Goal: Use online tool/utility: Utilize a website feature to perform a specific function

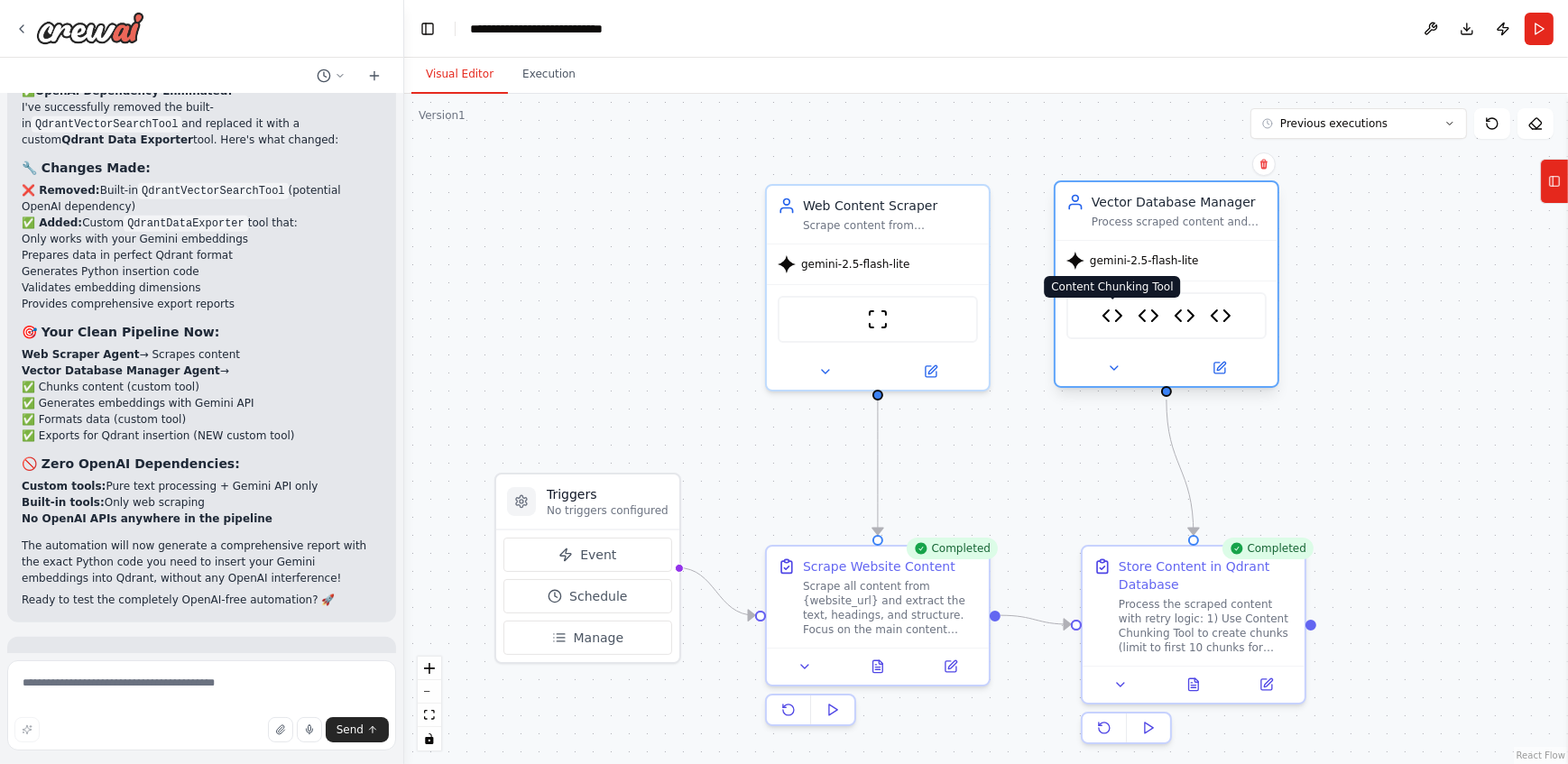
click at [1115, 322] on img at bounding box center [1113, 316] width 22 height 22
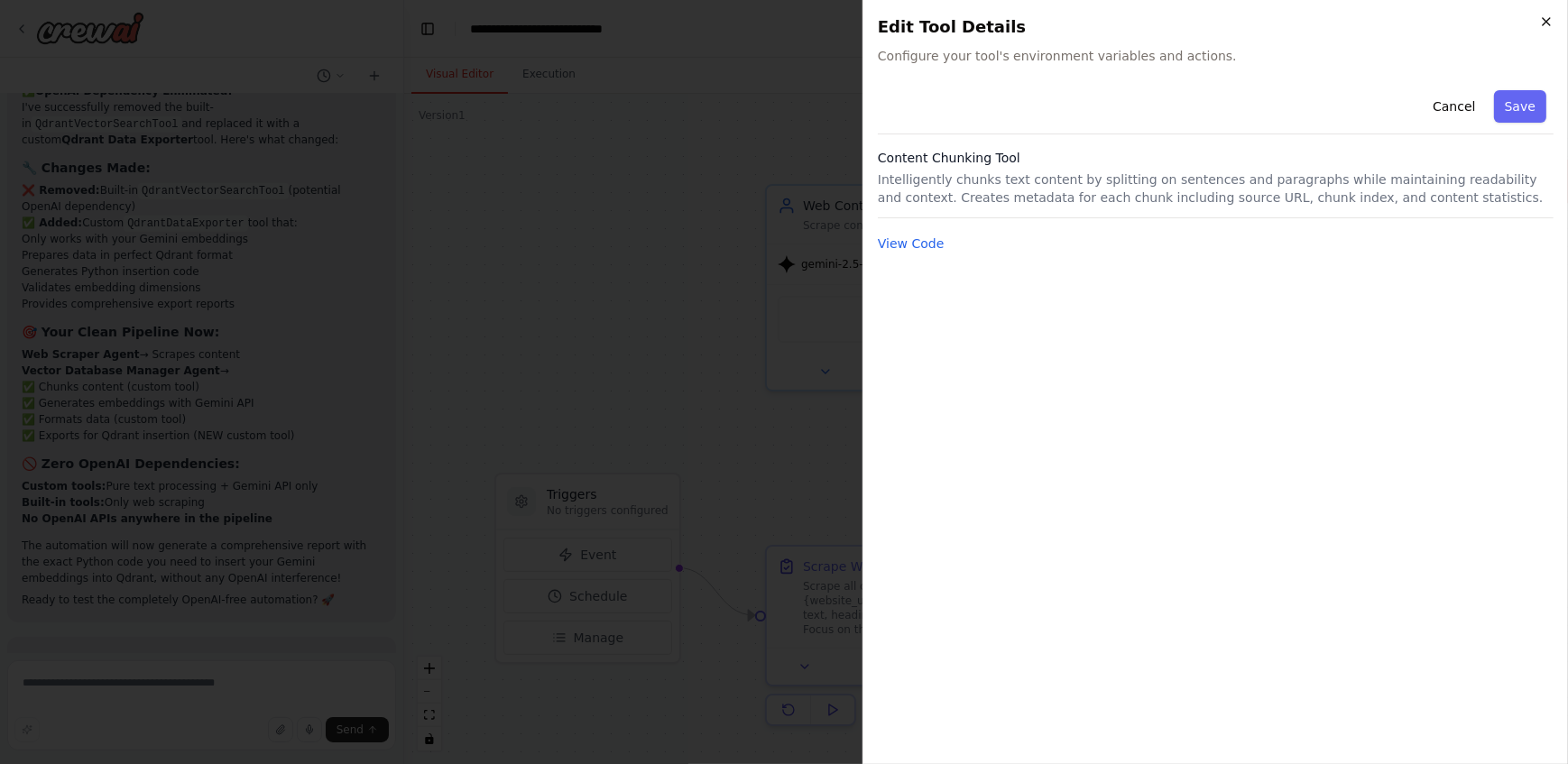
click at [1540, 16] on icon "button" at bounding box center [1546, 22] width 15 height 15
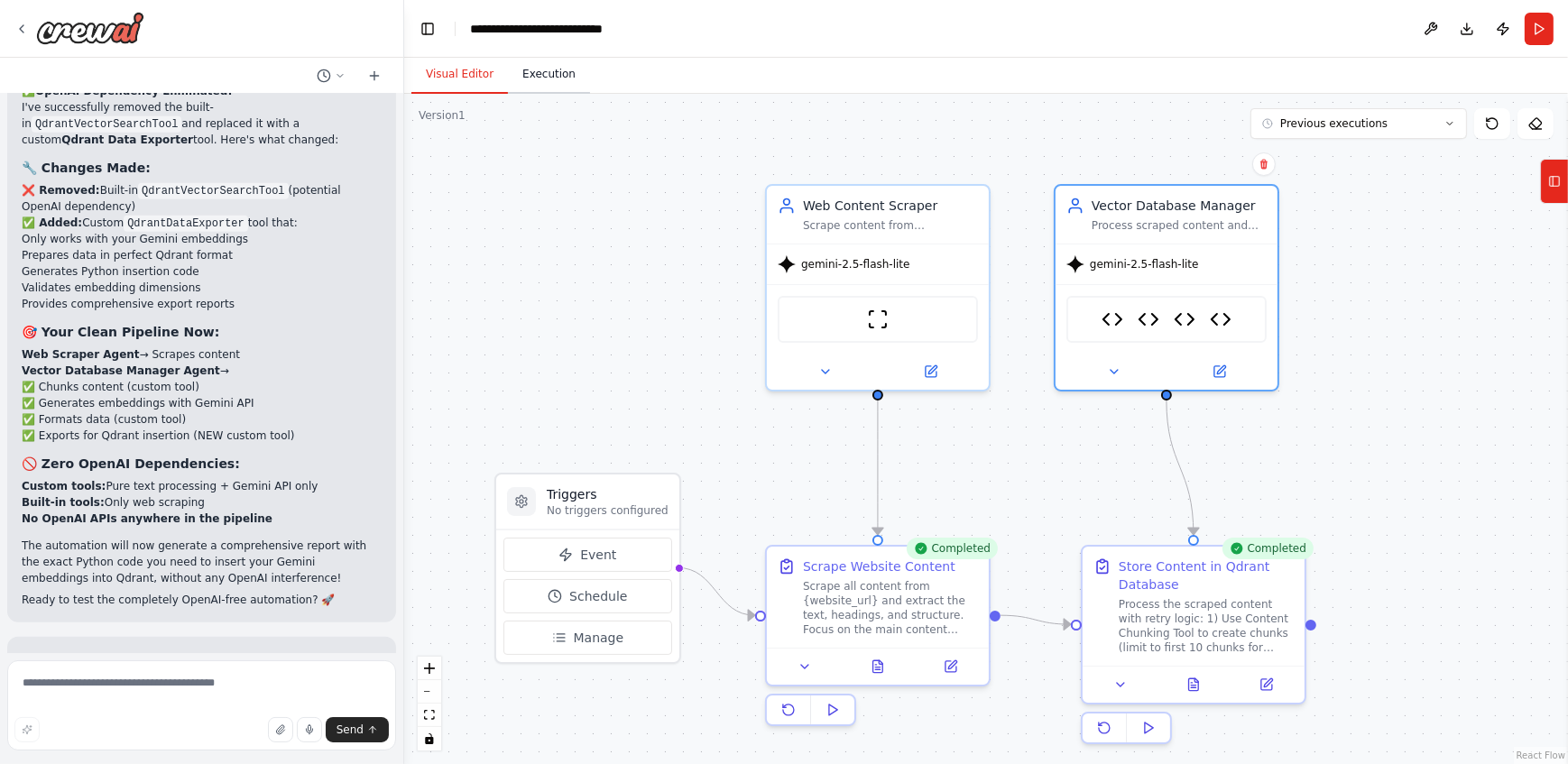
click at [522, 66] on button "Execution" at bounding box center [548, 75] width 82 height 38
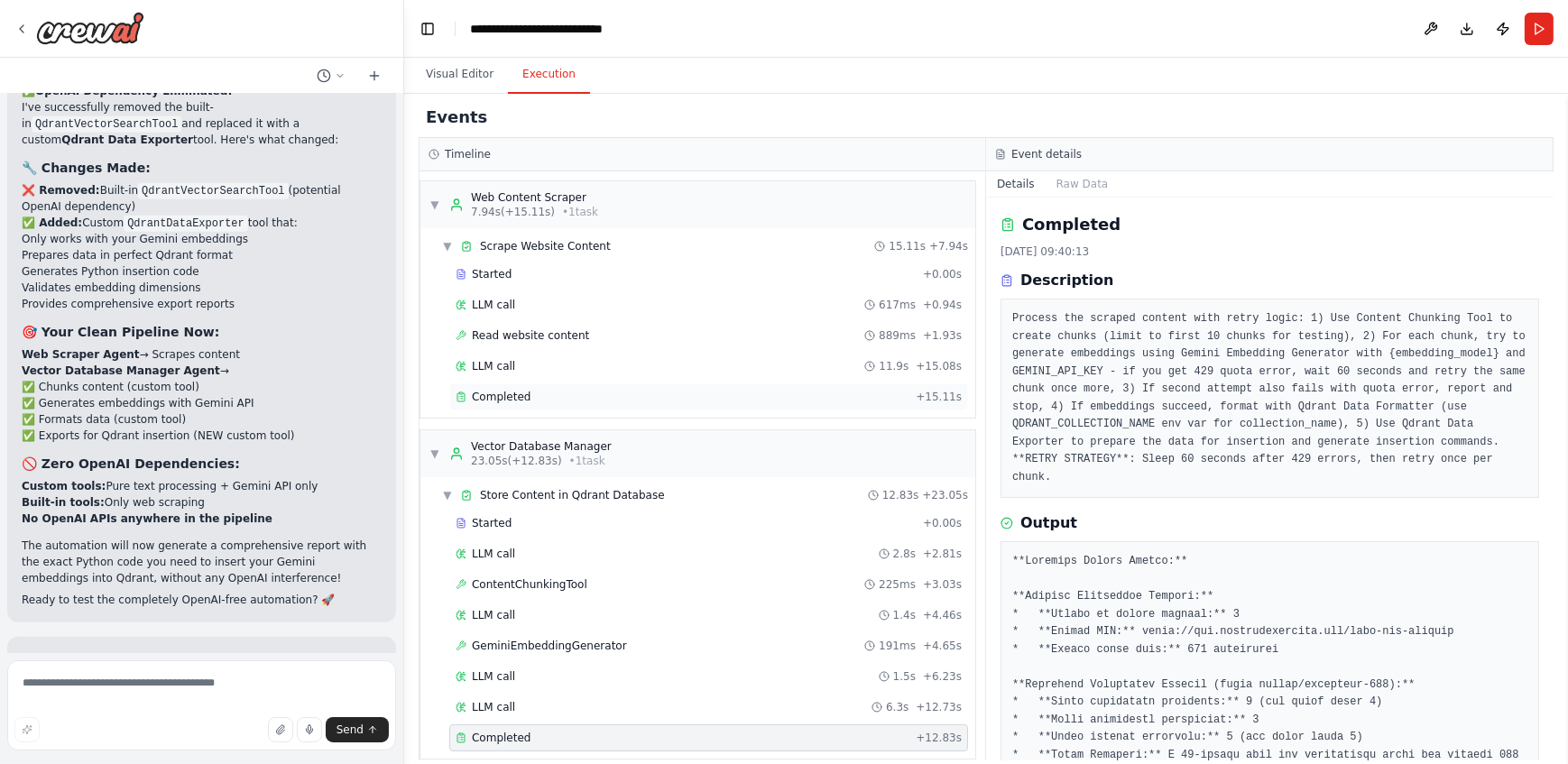
click at [704, 384] on div "Completed + 15.11s" at bounding box center [708, 396] width 519 height 27
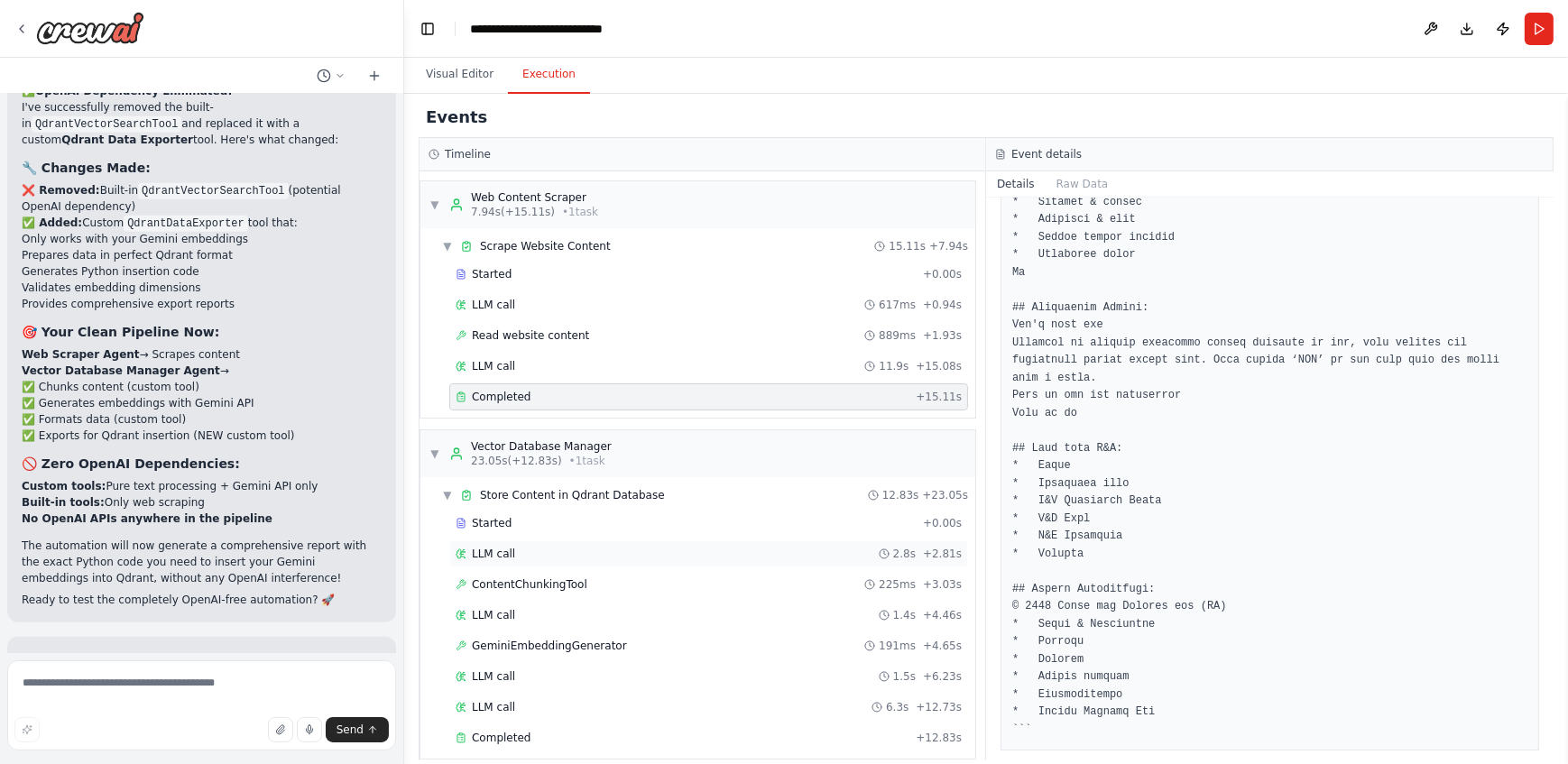
scroll to position [16, 0]
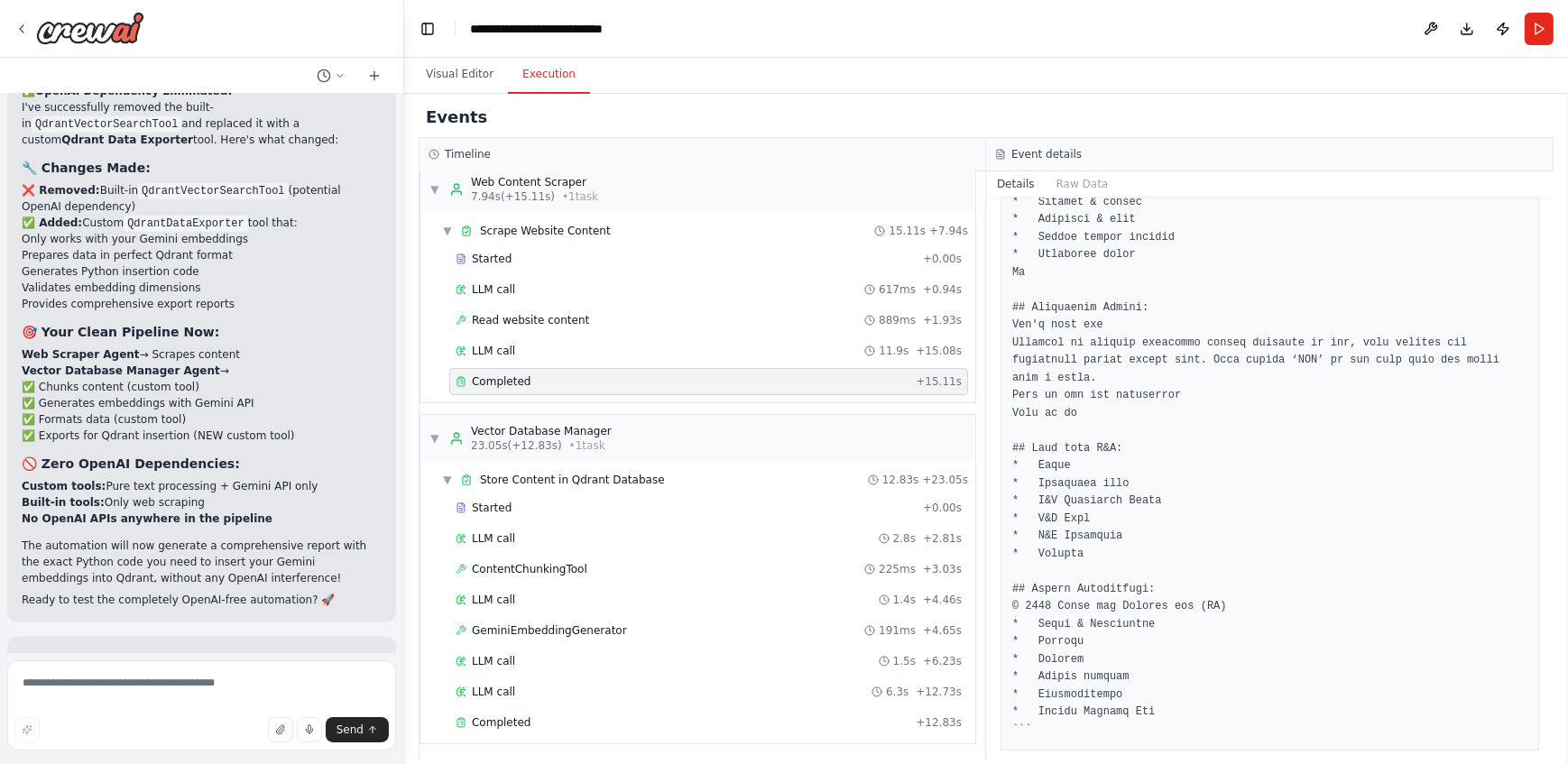
click at [772, 583] on div "Started + 0.00s LLM call 2.8s + 2.81s ContentChunkingTool 225ms + 3.03s LLM cal…" at bounding box center [705, 617] width 541 height 245
click at [733, 567] on div "ContentChunkingTool 225ms + 3.03s" at bounding box center [708, 570] width 506 height 15
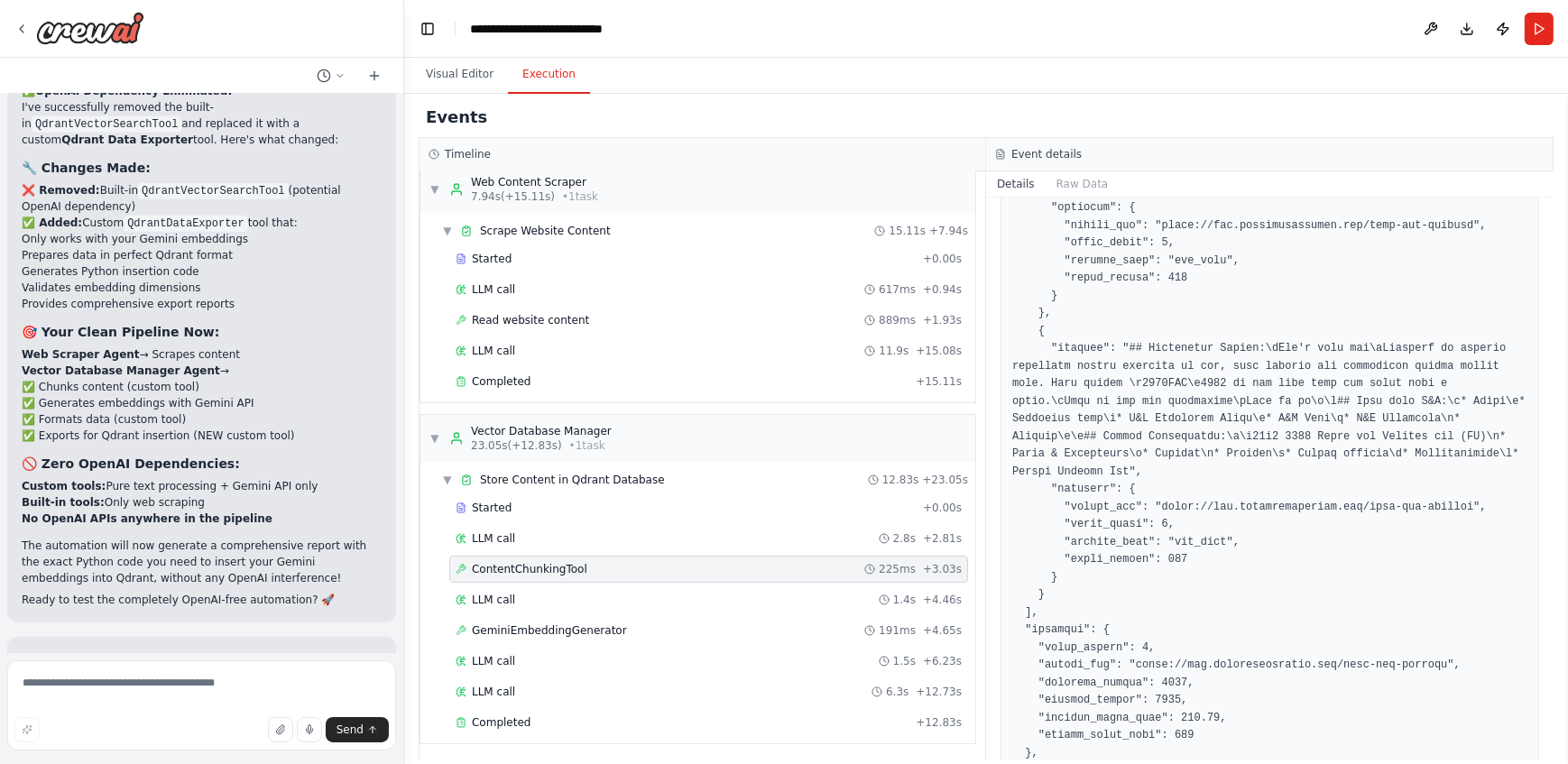
scroll to position [1318, 0]
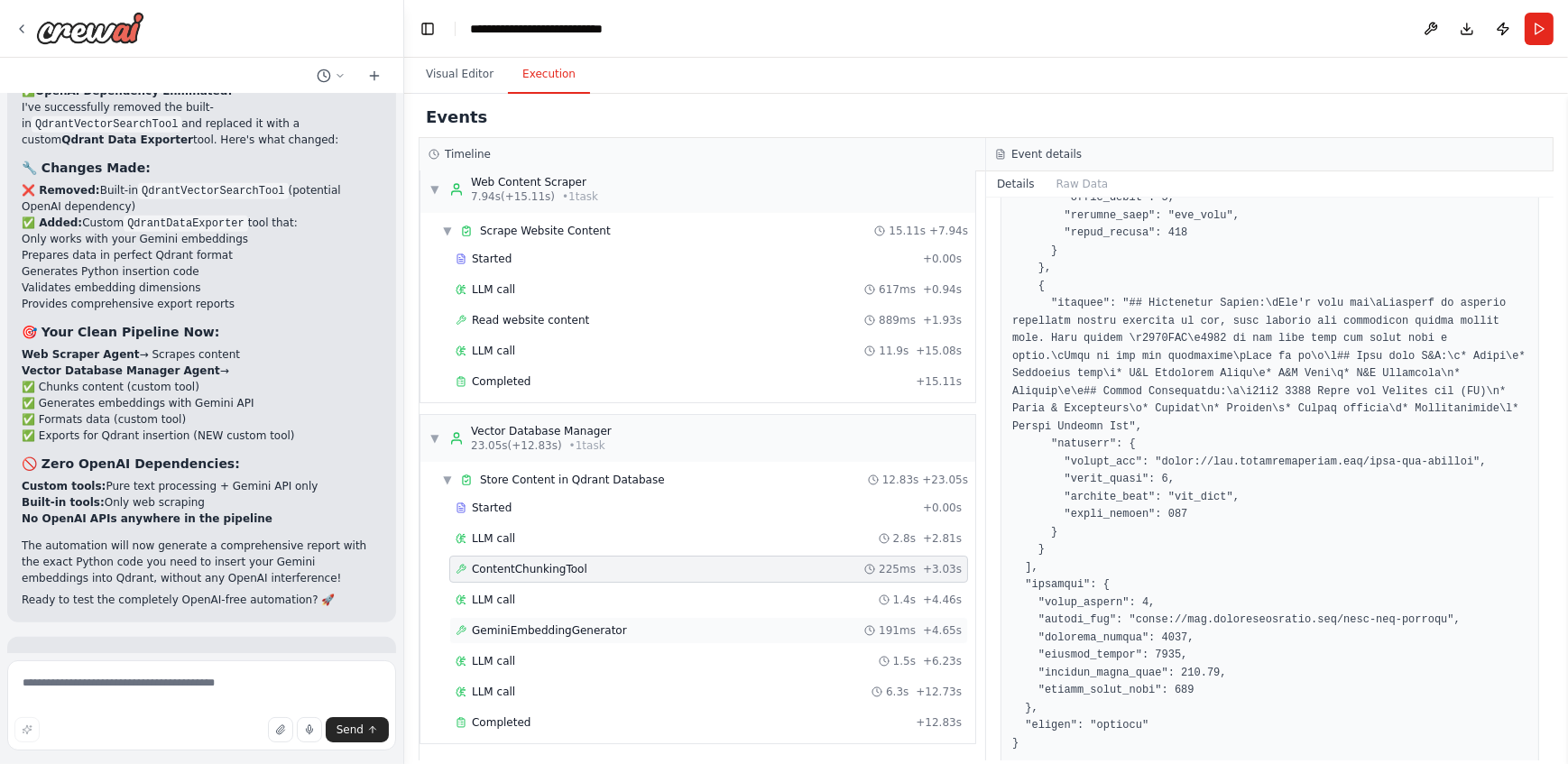
click at [820, 633] on div "GeminiEmbeddingGenerator 191ms + 4.65s" at bounding box center [708, 631] width 506 height 15
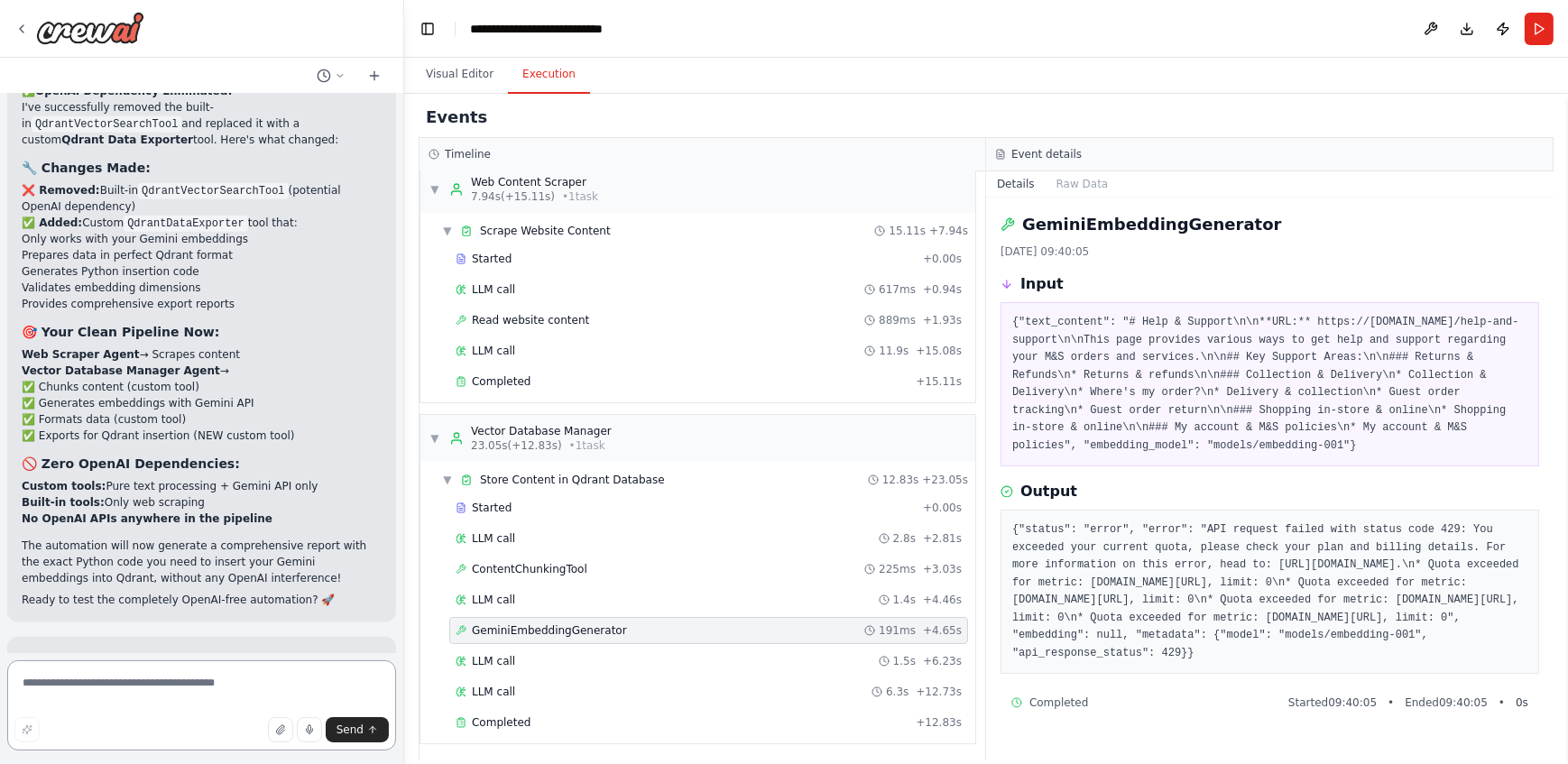
click at [297, 698] on textarea at bounding box center [202, 706] width 389 height 90
type textarea "**********"
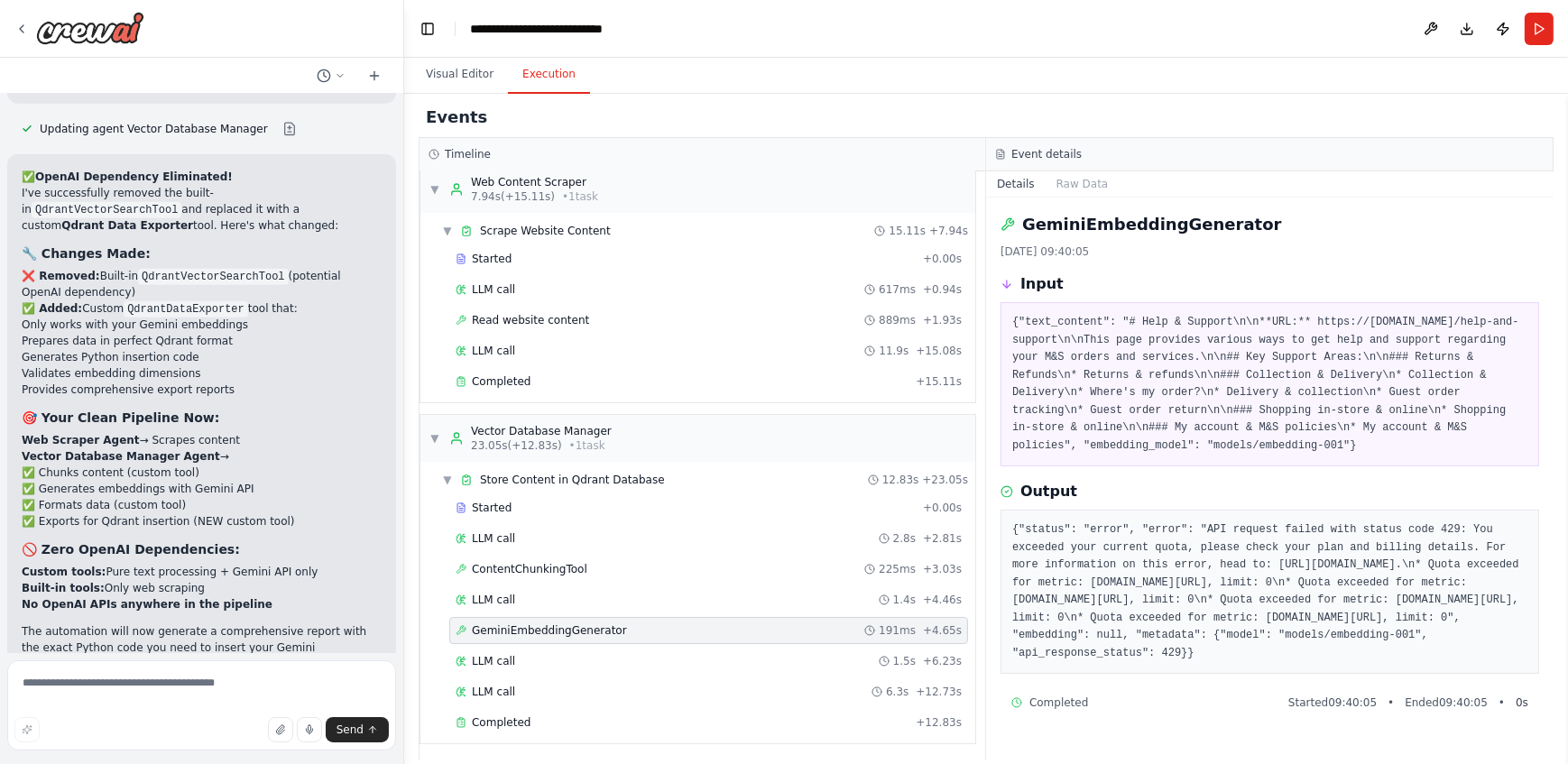
scroll to position [18724, 0]
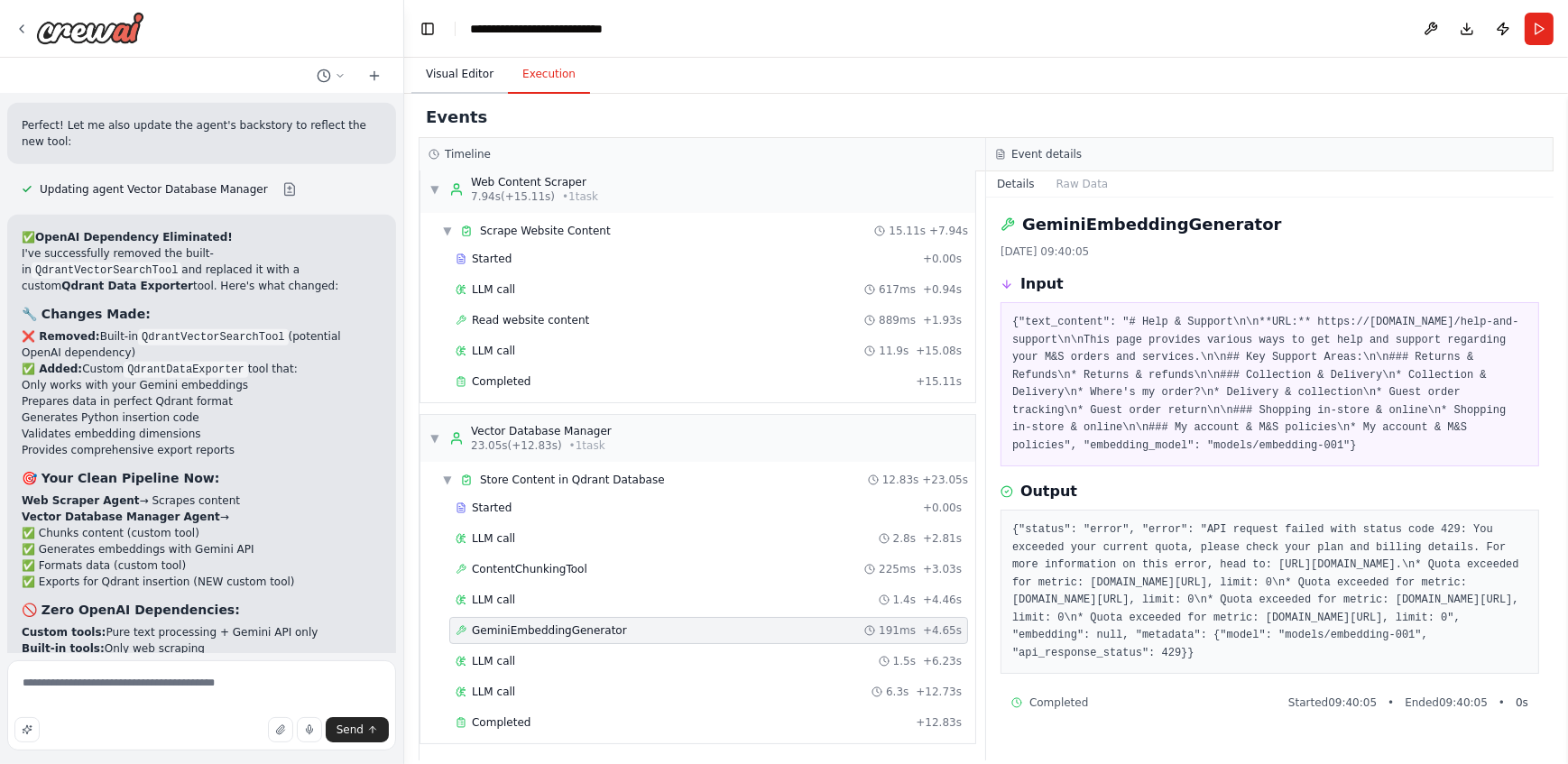
click at [468, 72] on button "Visual Editor" at bounding box center [460, 75] width 97 height 38
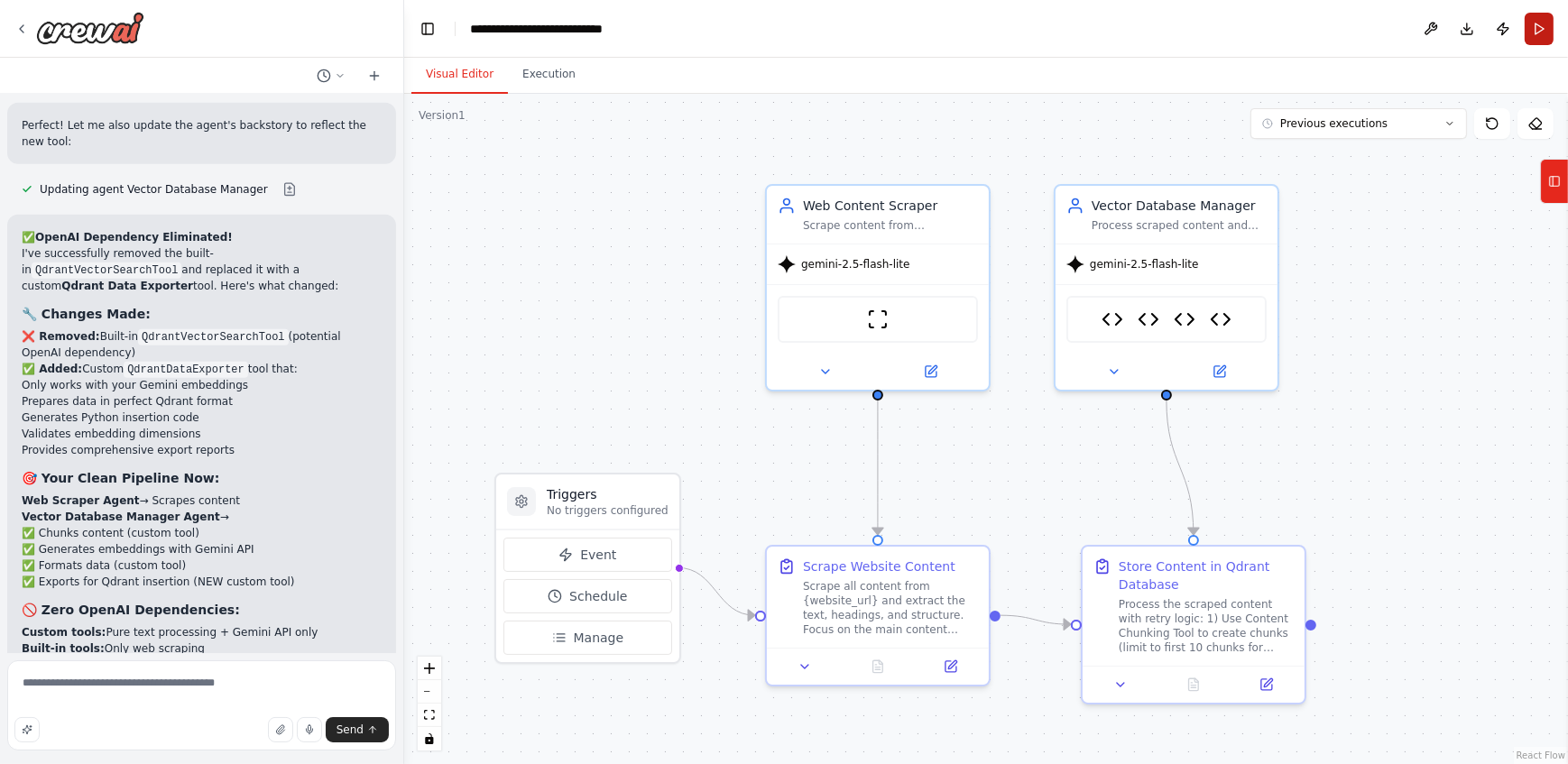
click at [1536, 25] on button "Run" at bounding box center [1539, 29] width 29 height 32
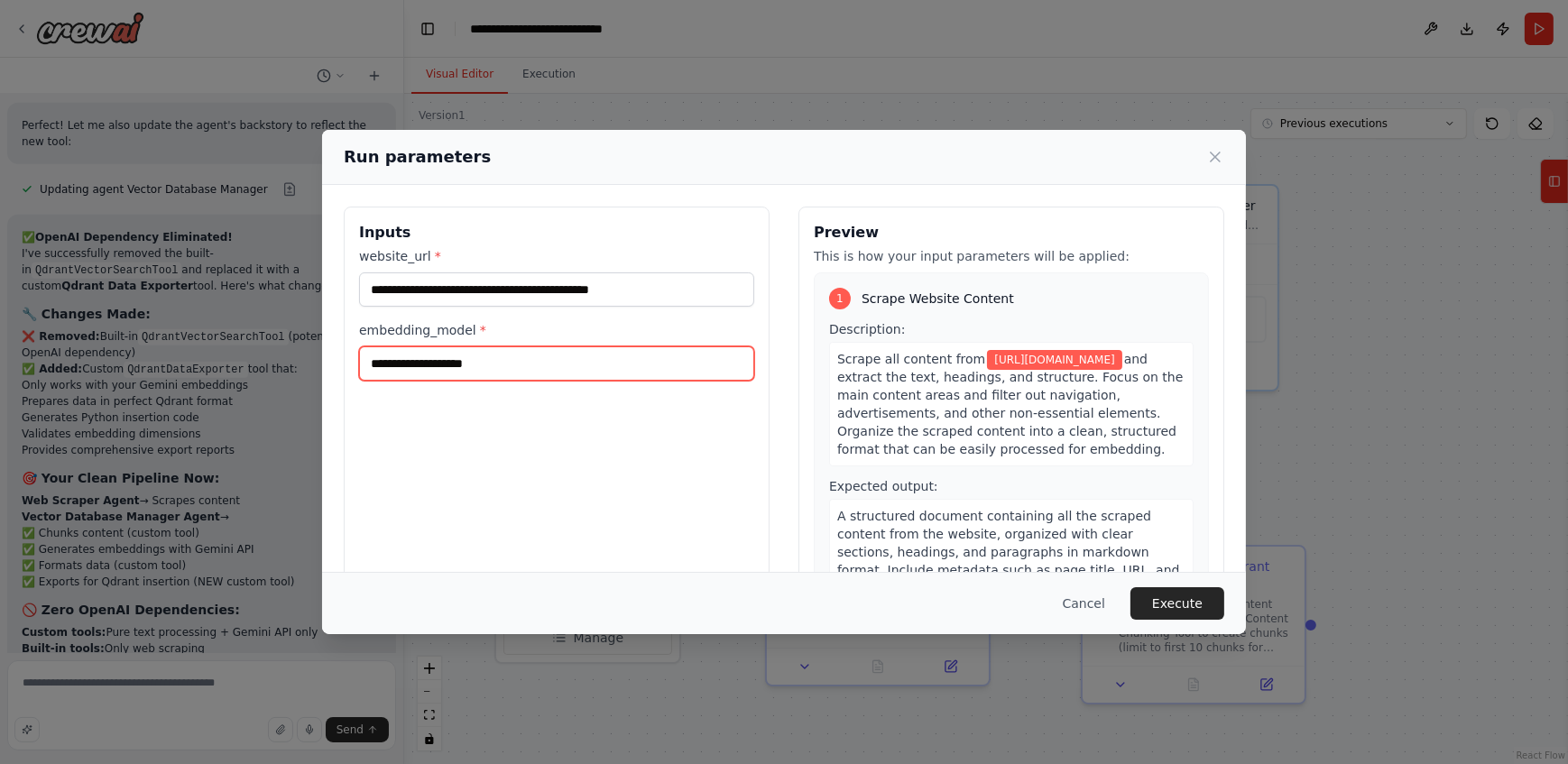
click at [655, 348] on input "**********" at bounding box center [556, 363] width 395 height 34
paste input "*"
type input "**********"
click at [1170, 604] on button "Execute" at bounding box center [1177, 603] width 94 height 32
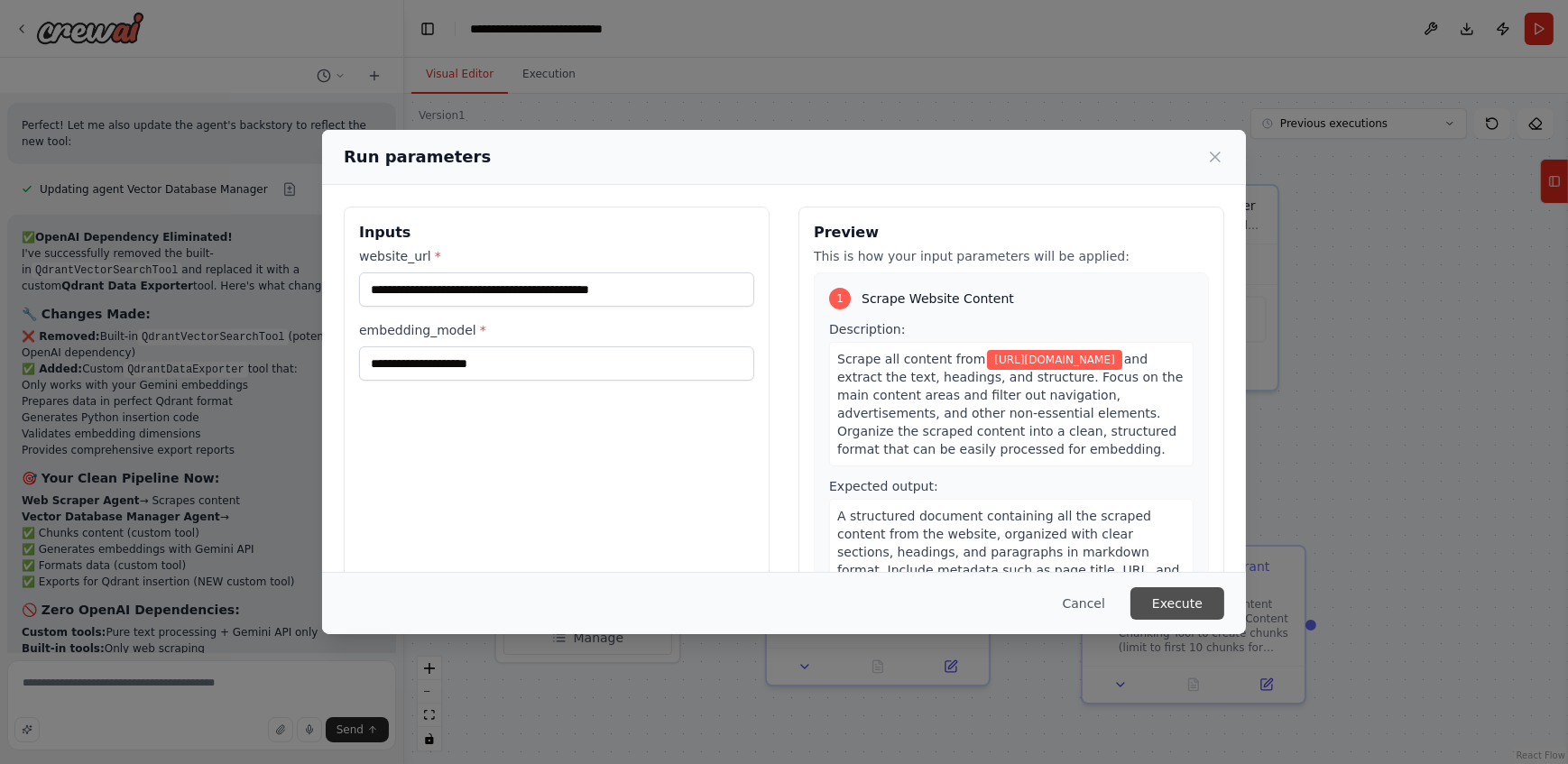
scroll to position [0, 0]
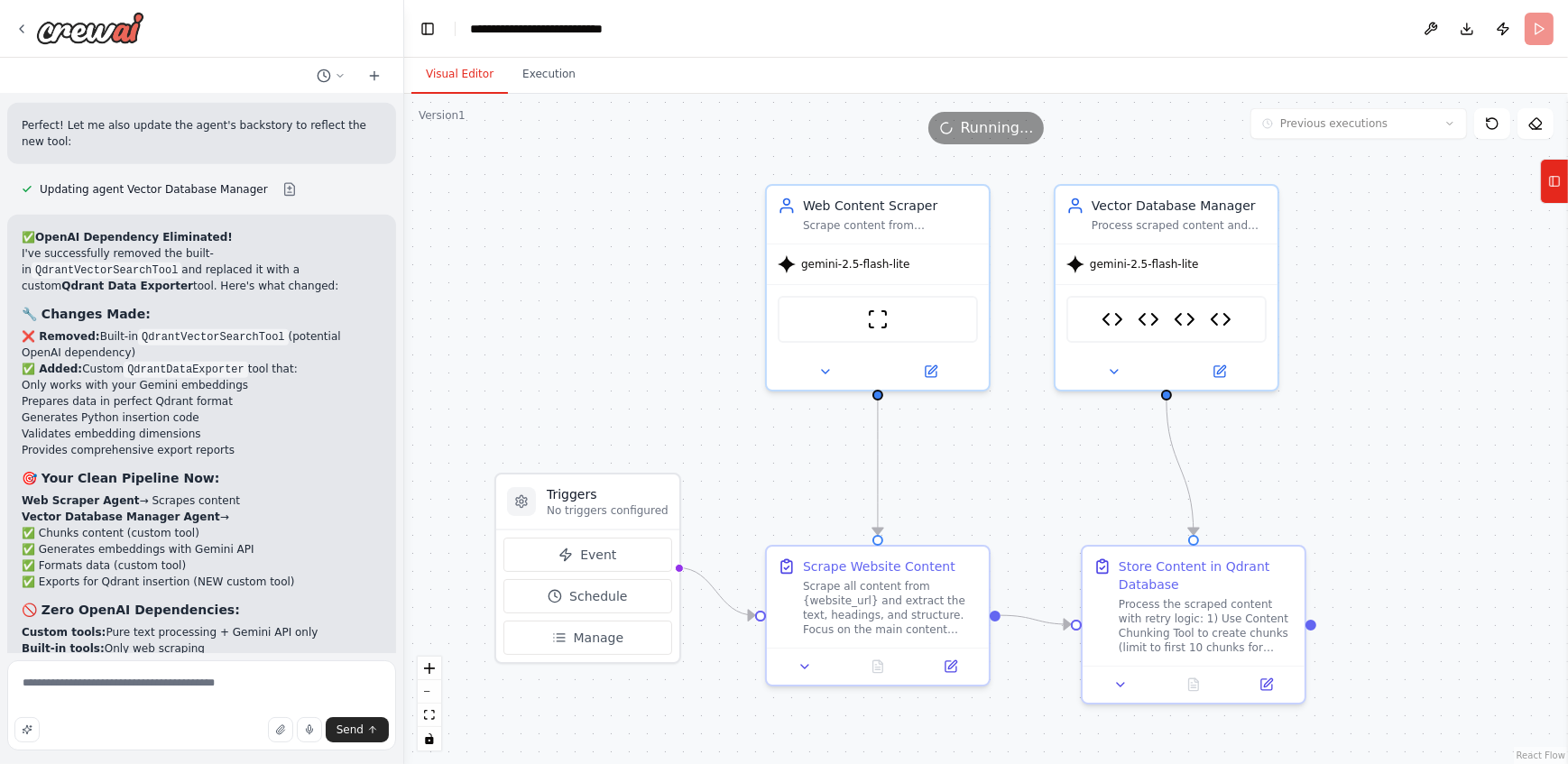
click at [465, 73] on button "Visual Editor" at bounding box center [460, 75] width 97 height 38
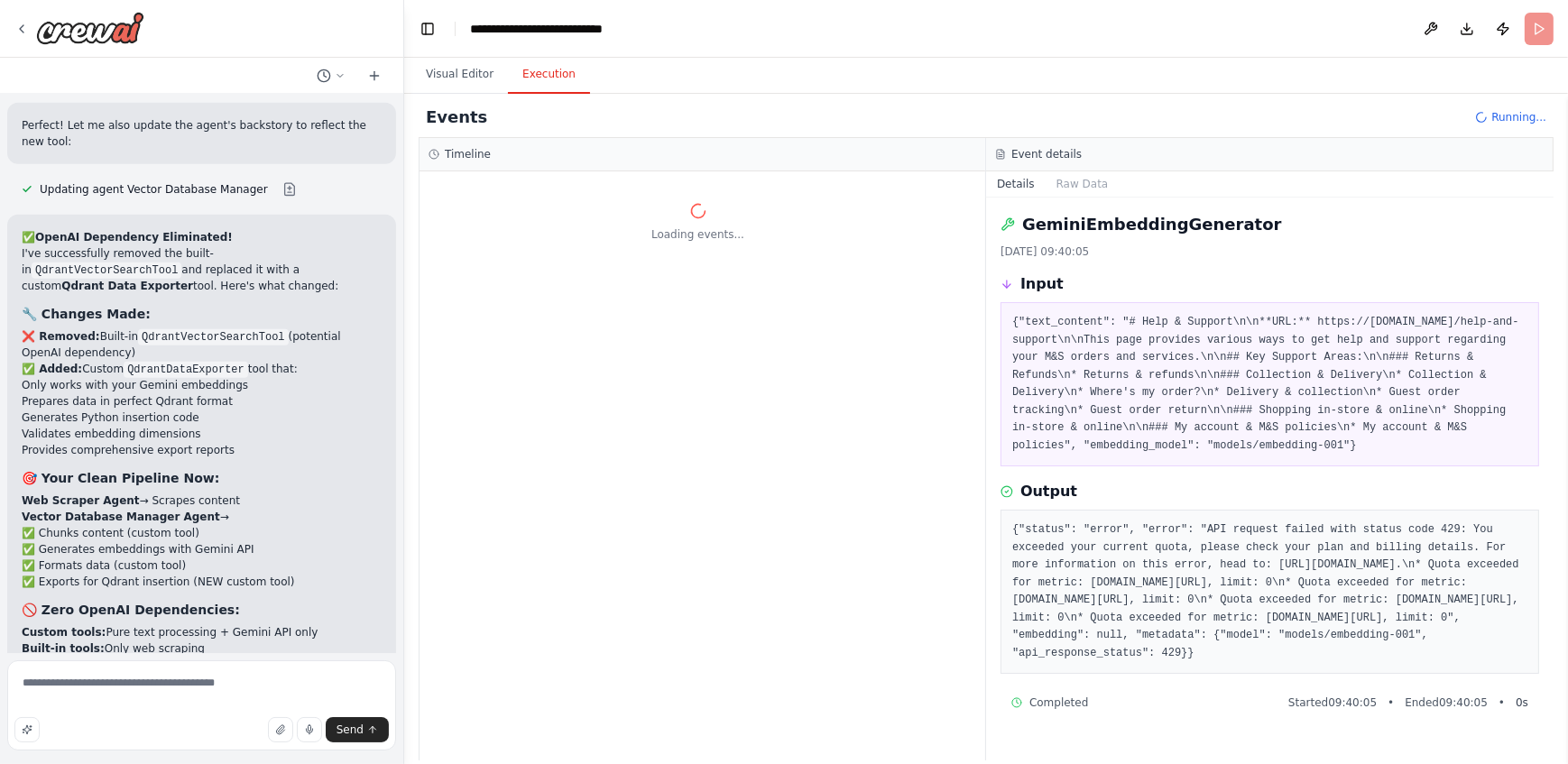
click at [521, 85] on button "Execution" at bounding box center [548, 75] width 82 height 38
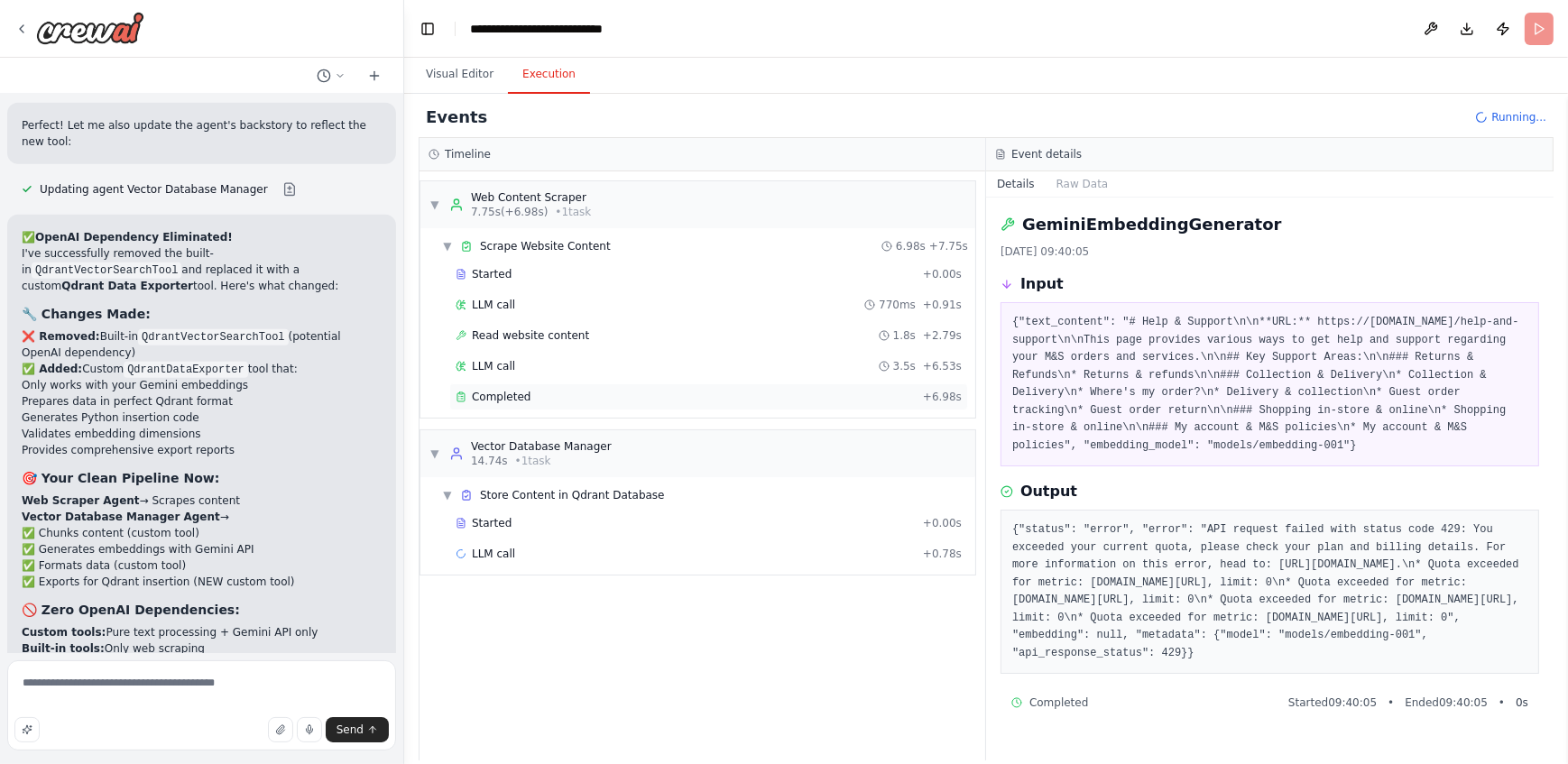
click at [501, 390] on span "Completed" at bounding box center [501, 397] width 59 height 15
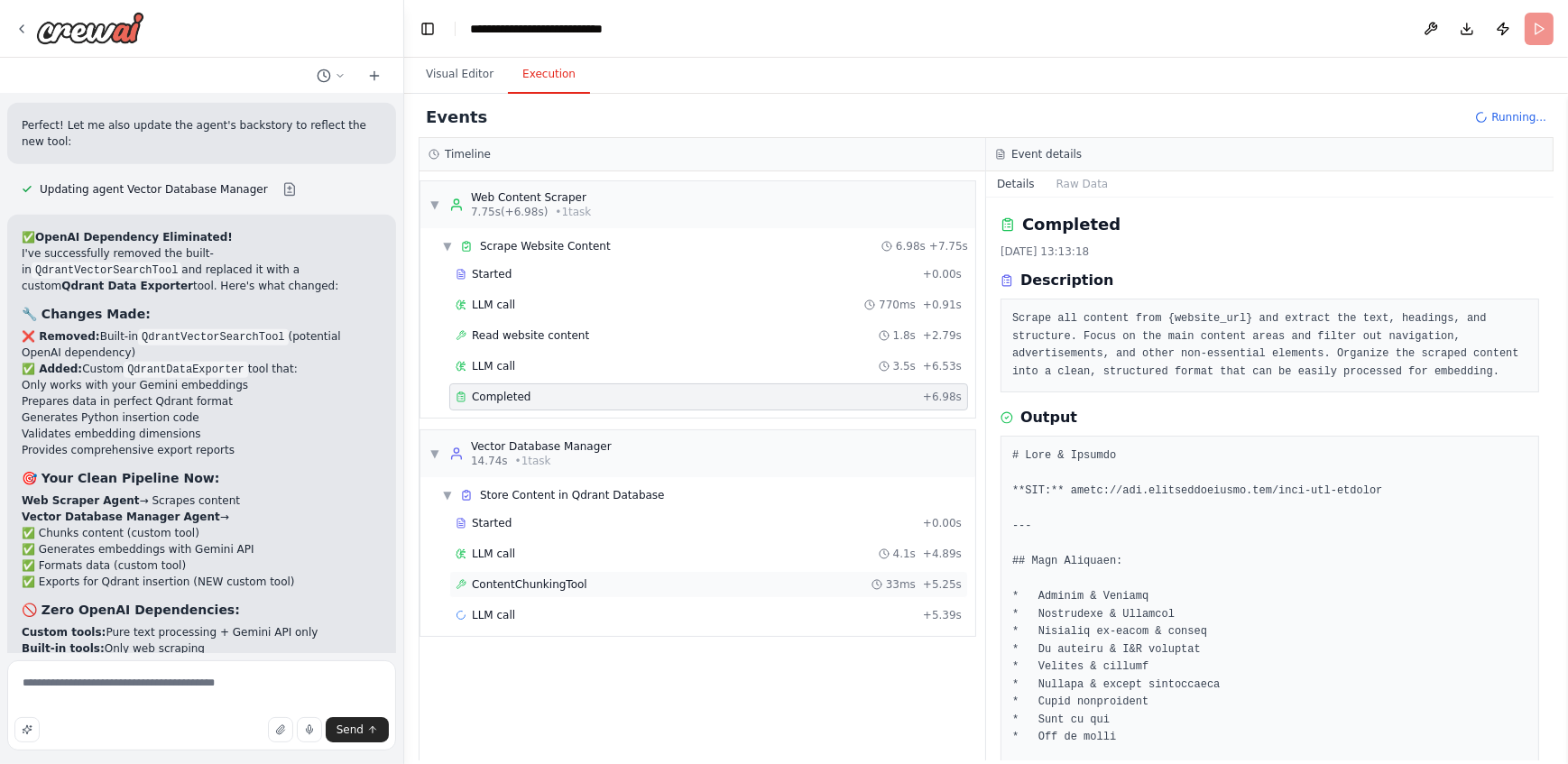
click at [573, 586] on span "ContentChunkingTool" at bounding box center [529, 585] width 115 height 15
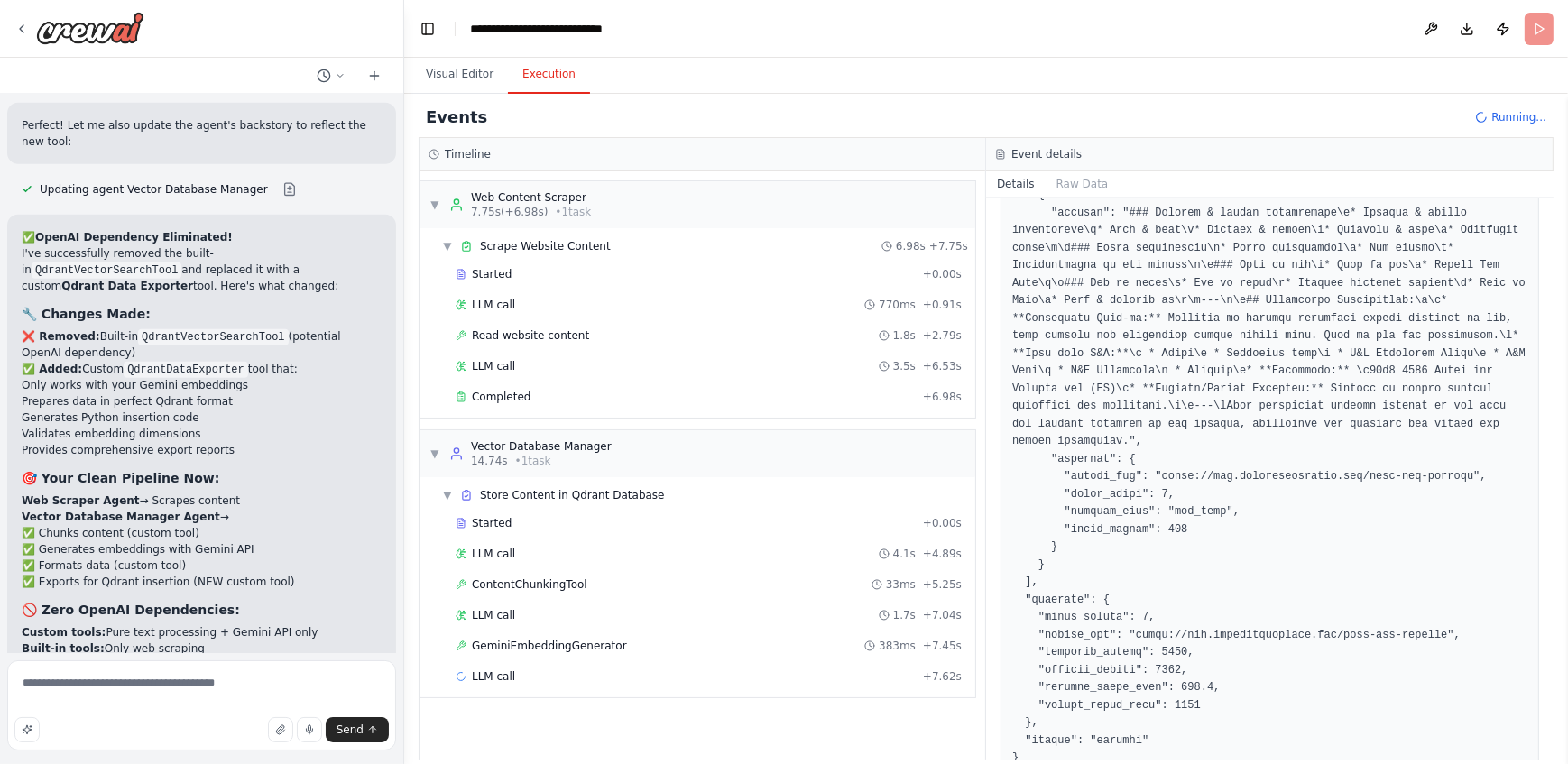
scroll to position [1194, 0]
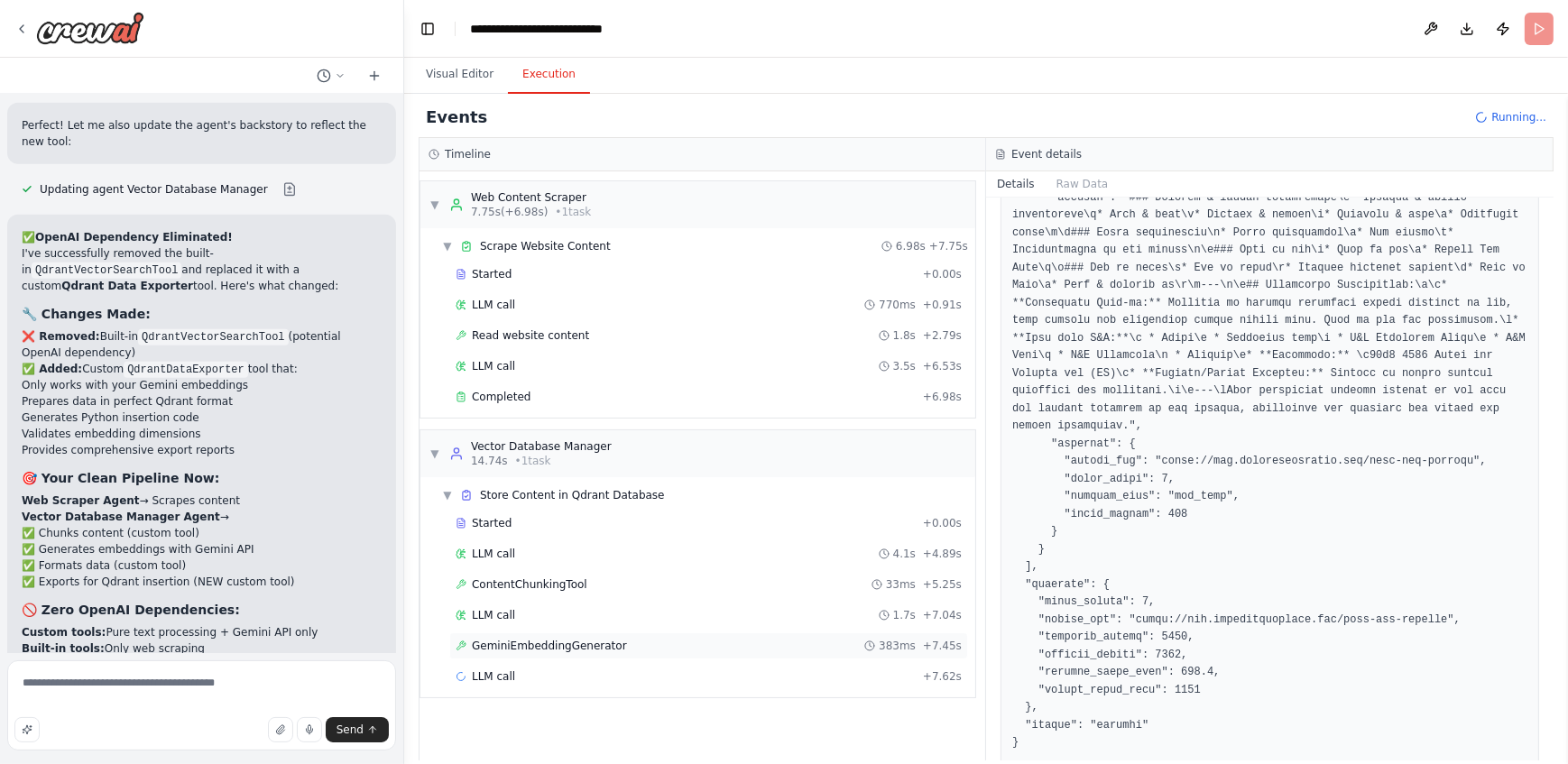
click at [651, 656] on div "GeminiEmbeddingGenerator 383ms + 7.45s" at bounding box center [708, 645] width 519 height 27
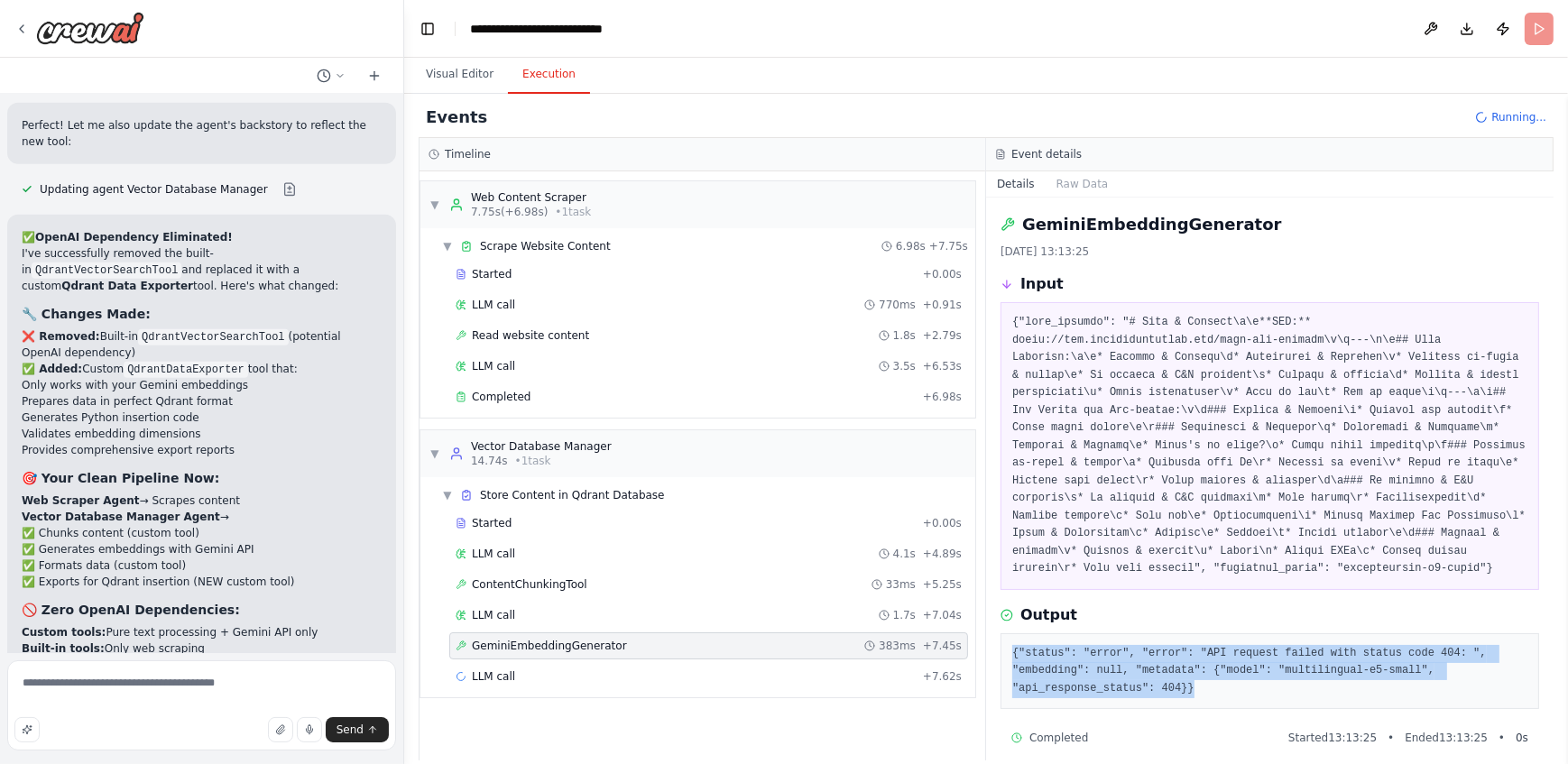
drag, startPoint x: 1011, startPoint y: 634, endPoint x: 1550, endPoint y: 664, distance: 539.8
click at [1550, 664] on div "GeminiEmbeddingGenerator 15/10/2025, 13:13:25 Input Output {"status": "error", …" at bounding box center [1270, 478] width 568 height 563
copy pre "{"status": "error", "error": "API request failed with status code 404: ", "embe…"
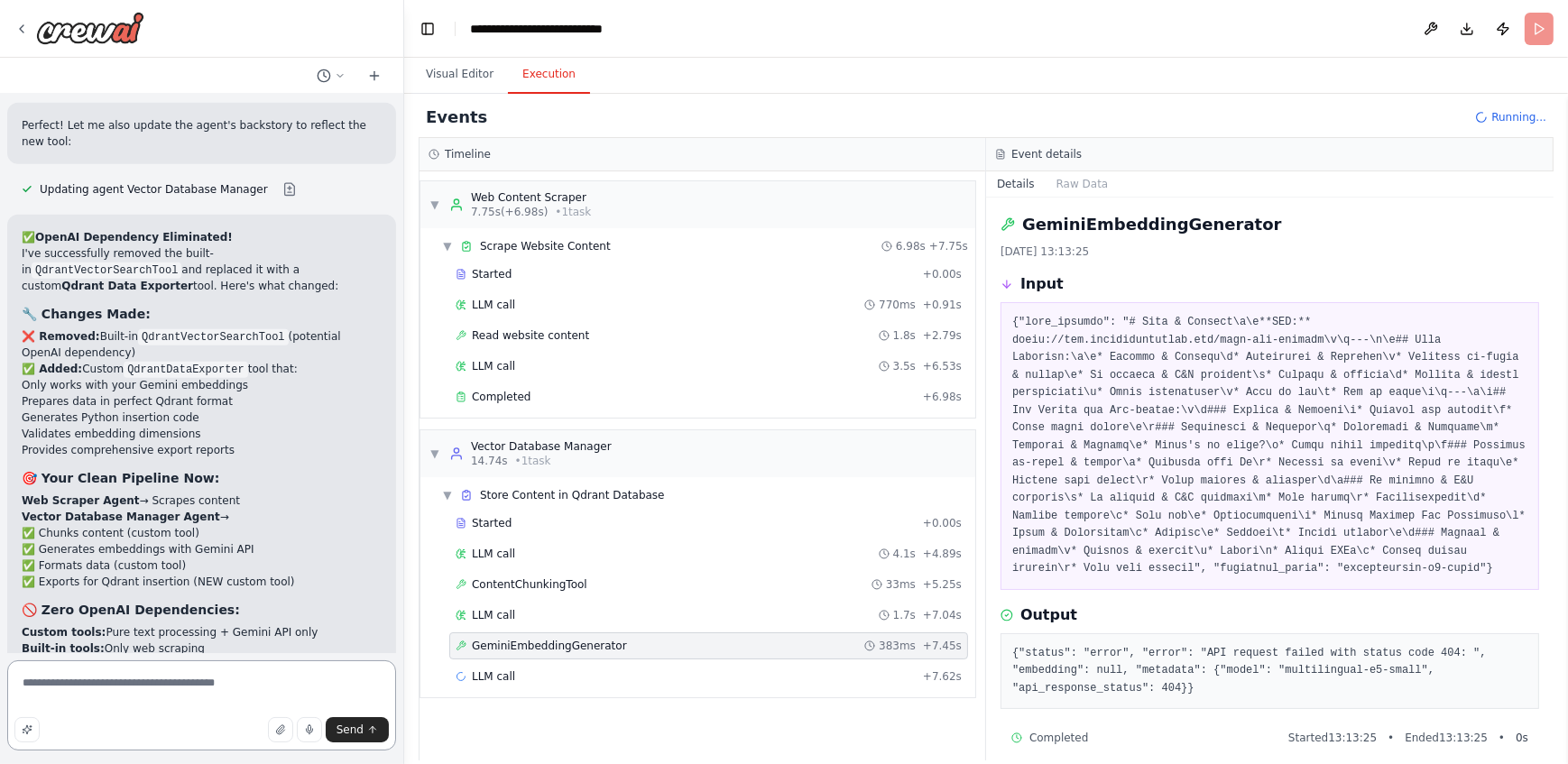
type textarea "**********"
click at [320, 679] on textarea "**********" at bounding box center [202, 706] width 389 height 90
click at [506, 672] on span "LLM call" at bounding box center [493, 677] width 43 height 15
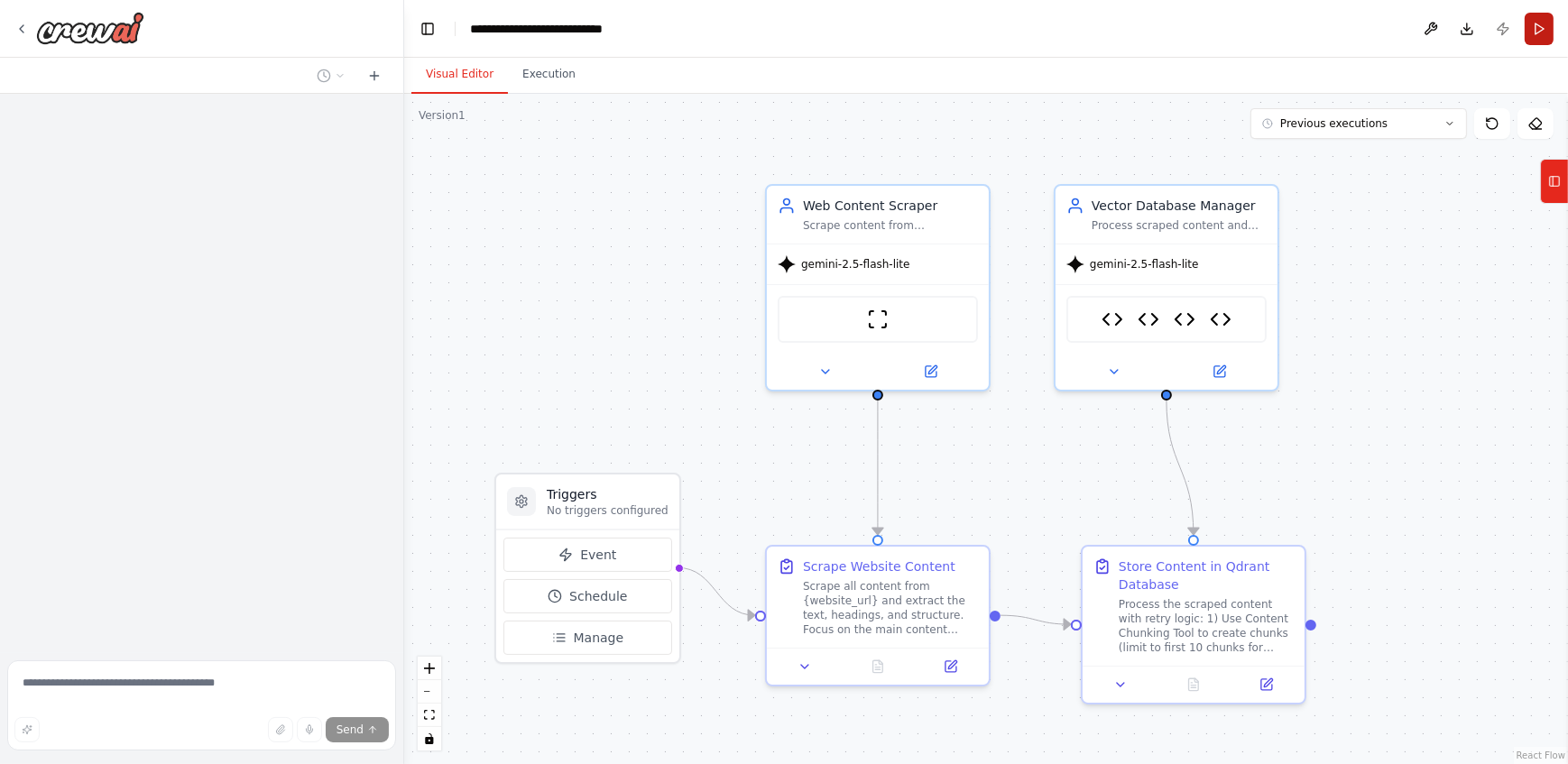
click at [1538, 31] on button "Run" at bounding box center [1539, 29] width 29 height 32
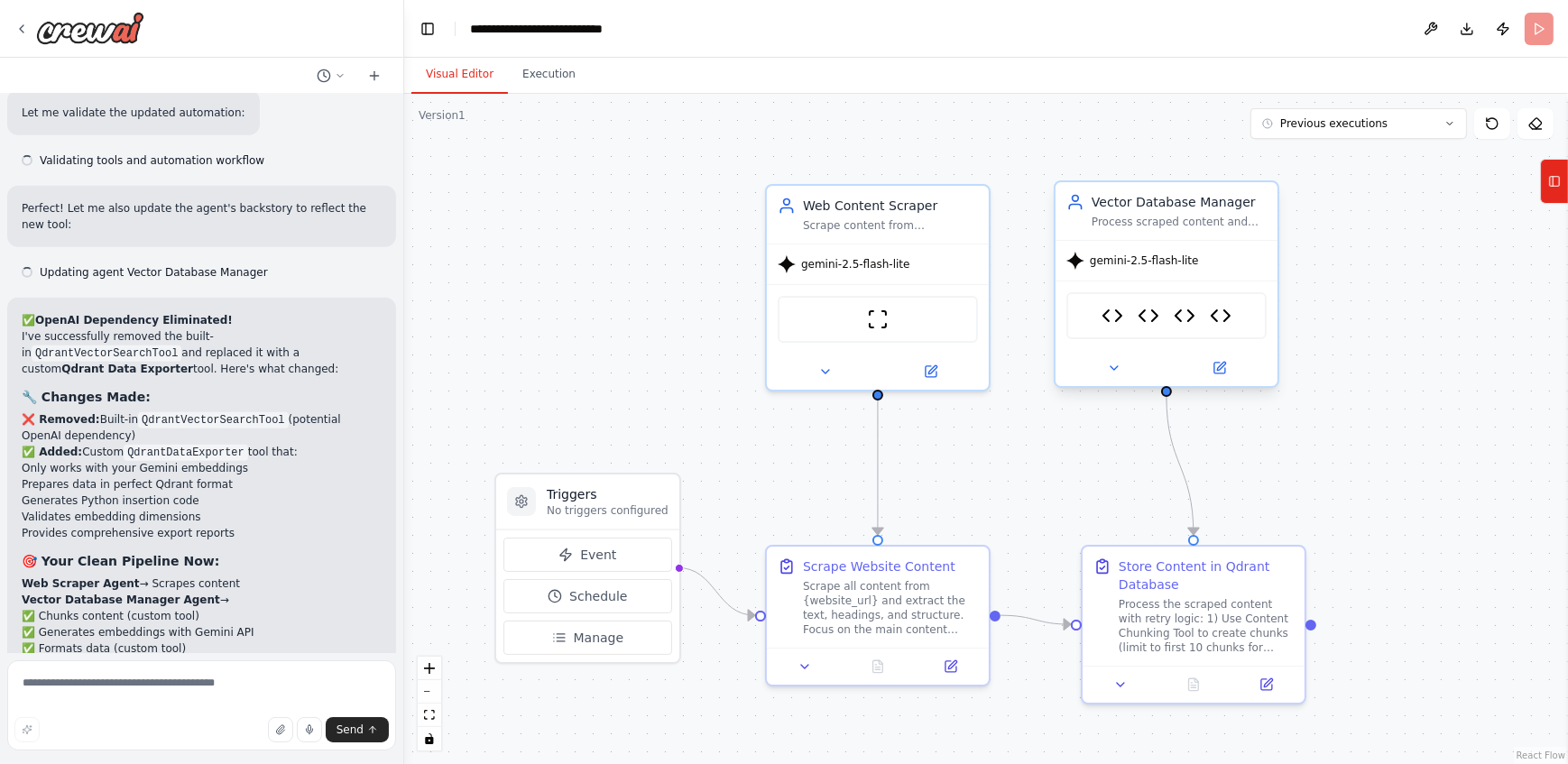
scroll to position [18565, 0]
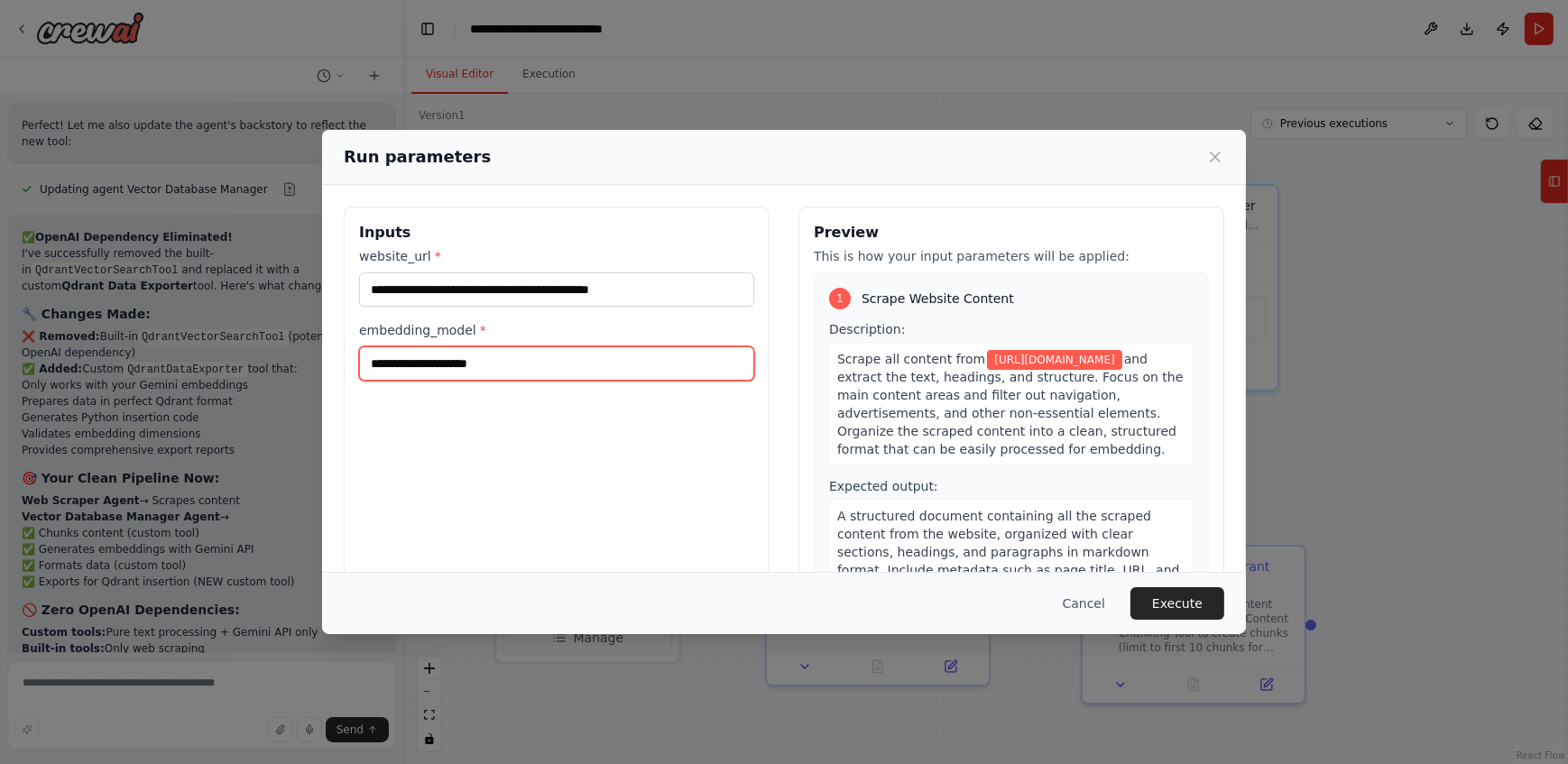
click at [720, 360] on input "**********" at bounding box center [556, 363] width 395 height 34
paste input "*****"
type input "**********"
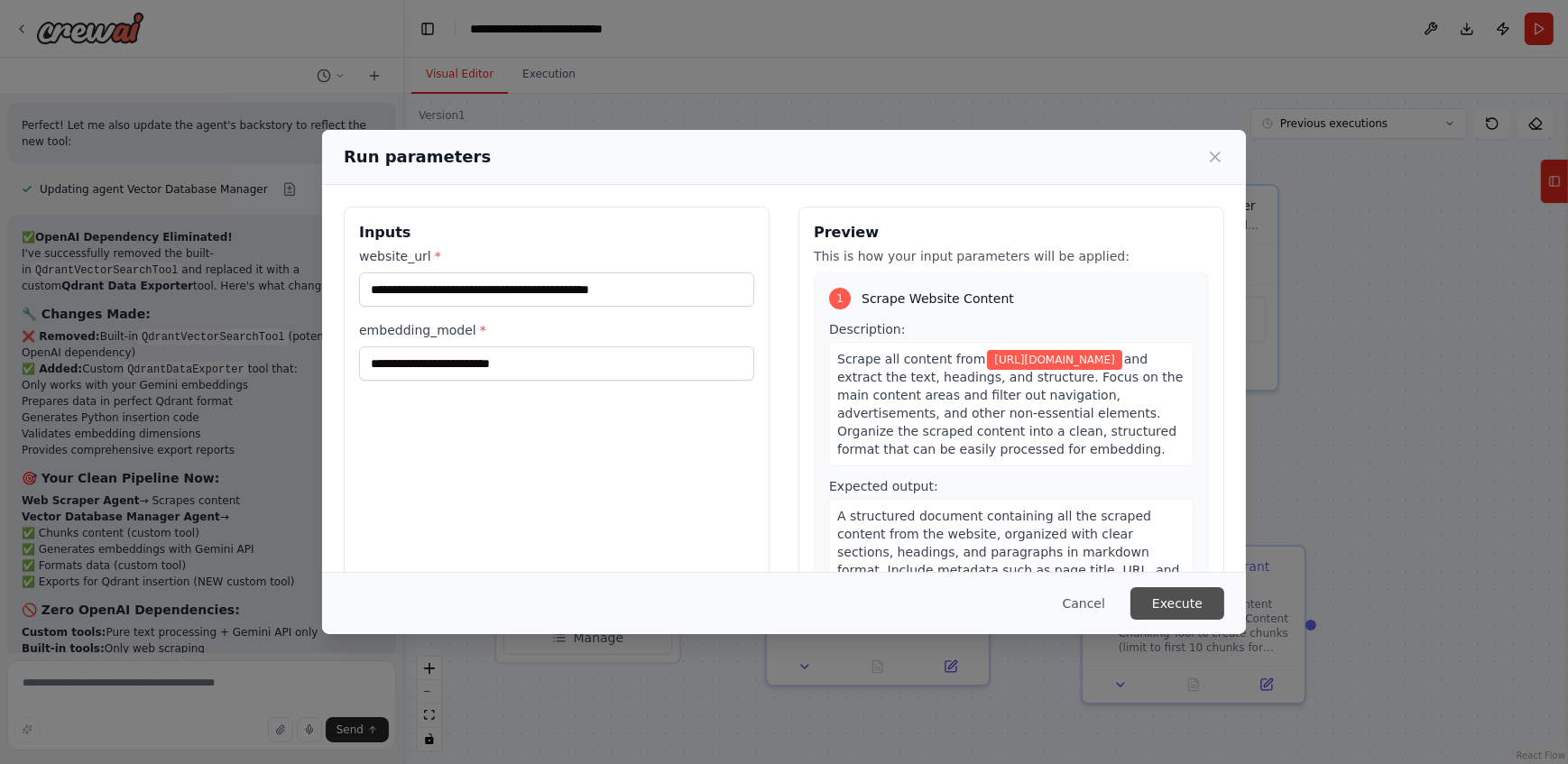
click at [1161, 595] on button "Execute" at bounding box center [1177, 603] width 94 height 32
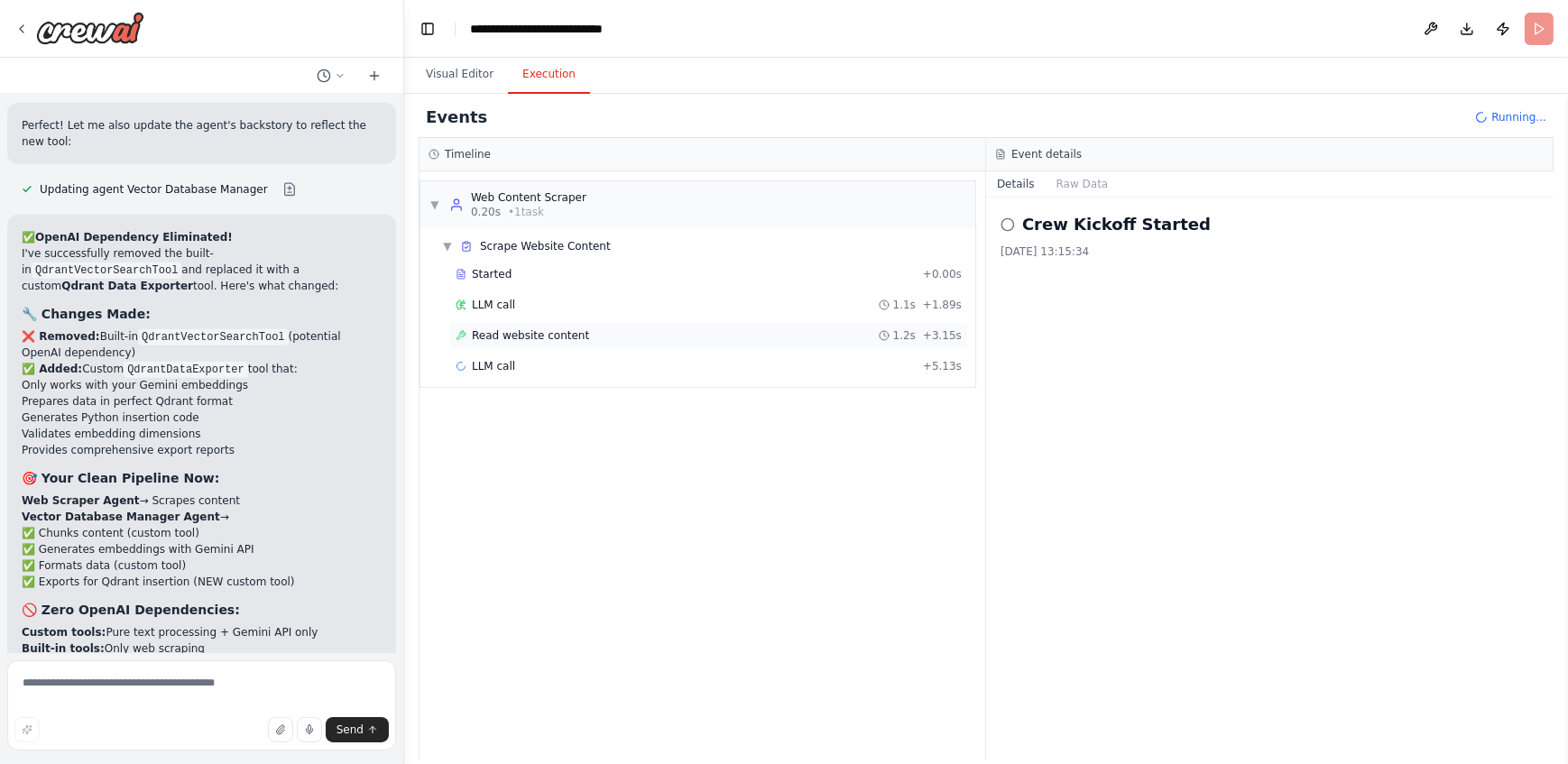
click at [635, 347] on div "Read website content 1.2s + 3.15s" at bounding box center [708, 335] width 519 height 27
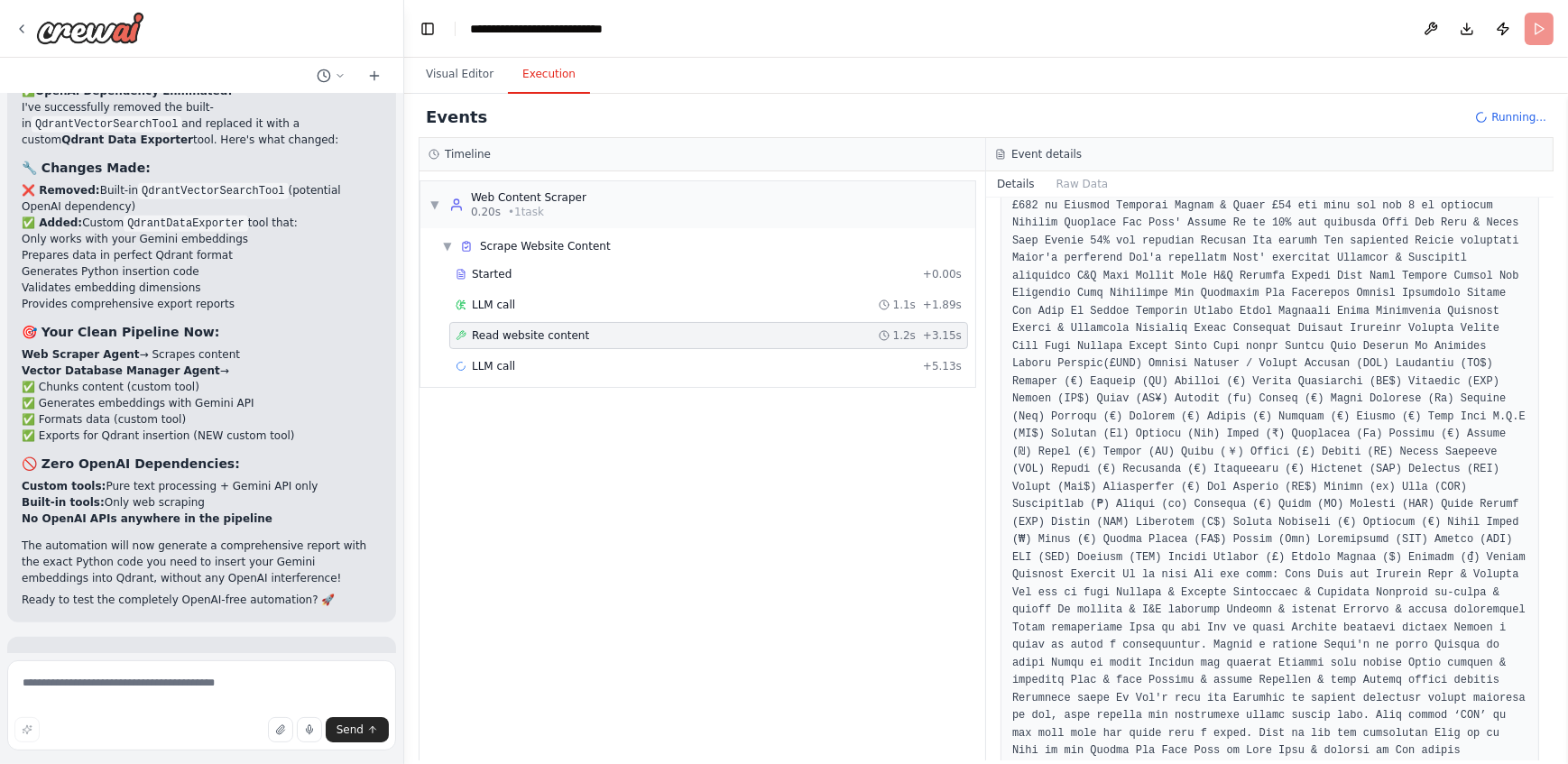
scroll to position [2145, 0]
click at [731, 374] on div "LLM call + 5.13s" at bounding box center [708, 366] width 519 height 27
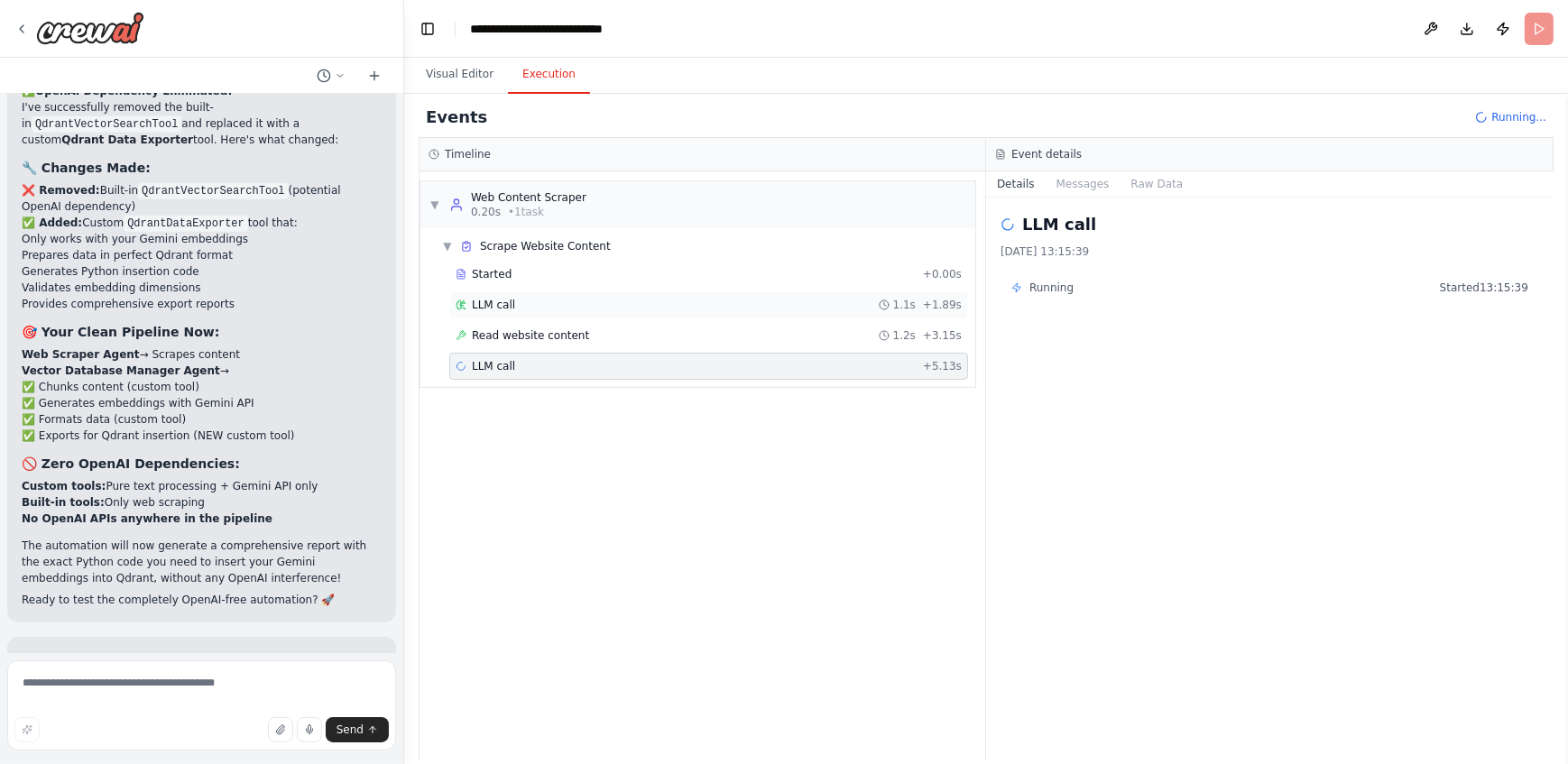
click at [532, 303] on div "LLM call 1.1s + 1.89s" at bounding box center [708, 305] width 506 height 15
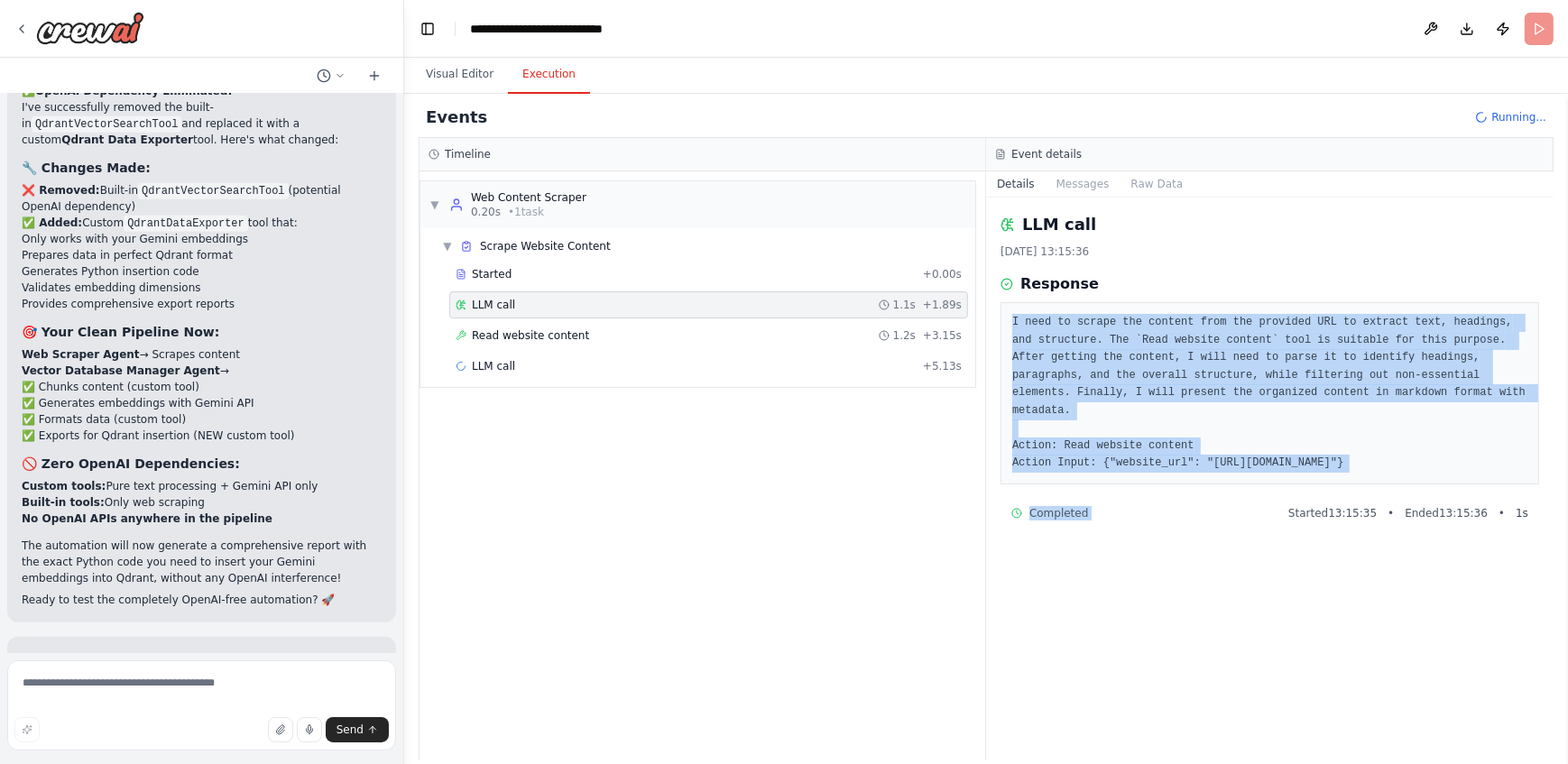
drag, startPoint x: 1012, startPoint y: 321, endPoint x: 1287, endPoint y: 477, distance: 316.2
click at [1287, 477] on div "LLM call [DATE] 13:15:36 Response I need to scrape the content from the provide…" at bounding box center [1270, 478] width 568 height 563
drag, startPoint x: 1287, startPoint y: 477, endPoint x: 1230, endPoint y: 426, distance: 76.5
click at [1230, 426] on pre "I need to scrape the content from the provided URL to extract text, headings, a…" at bounding box center [1270, 394] width 515 height 159
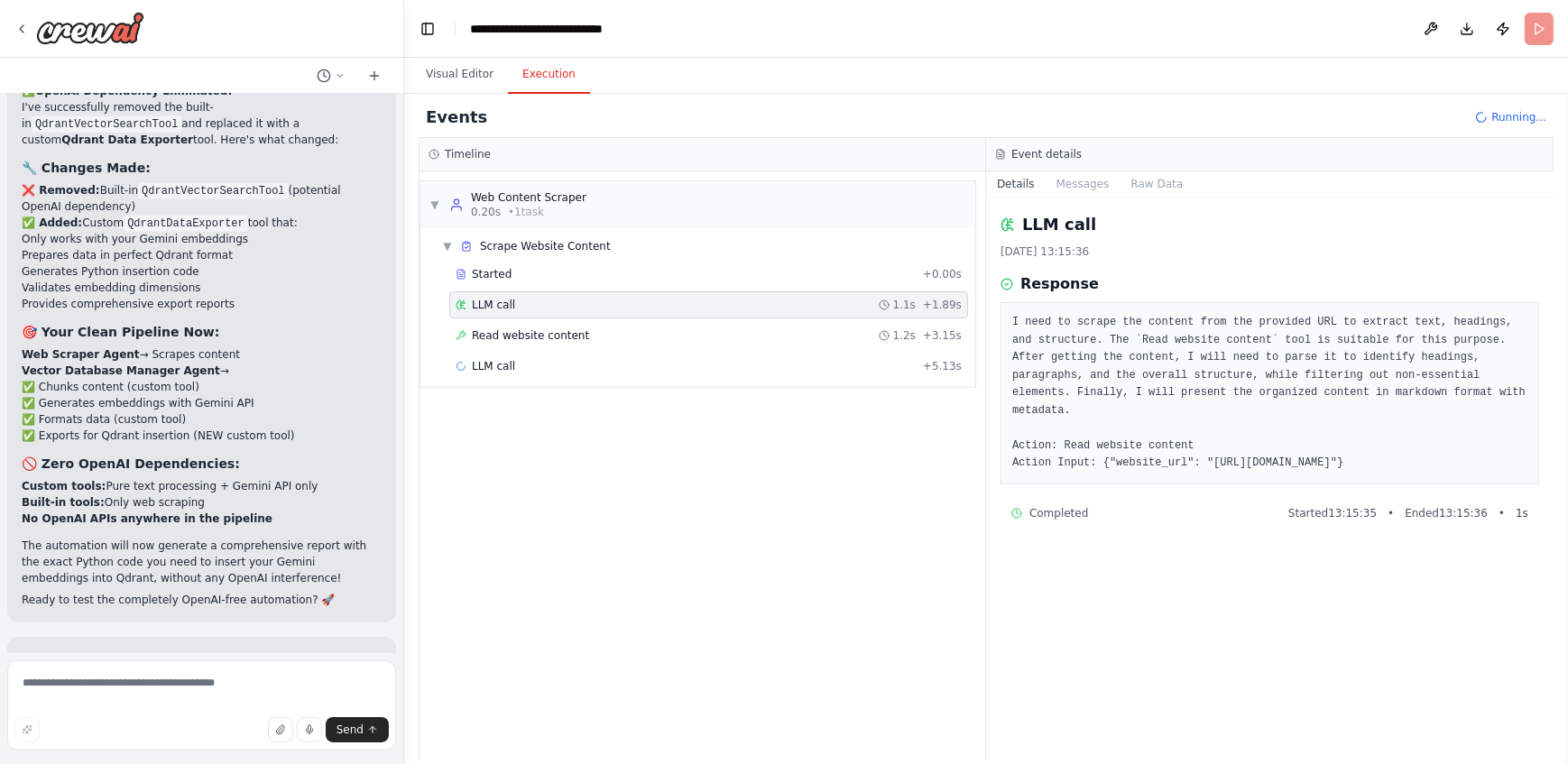
drag, startPoint x: 1499, startPoint y: 443, endPoint x: 1012, endPoint y: 319, distance: 502.5
click at [1012, 319] on pre "I need to scrape the content from the provided URL to extract text, headings, a…" at bounding box center [1270, 394] width 515 height 159
click at [829, 366] on div "LLM call + 5.13s" at bounding box center [708, 367] width 506 height 15
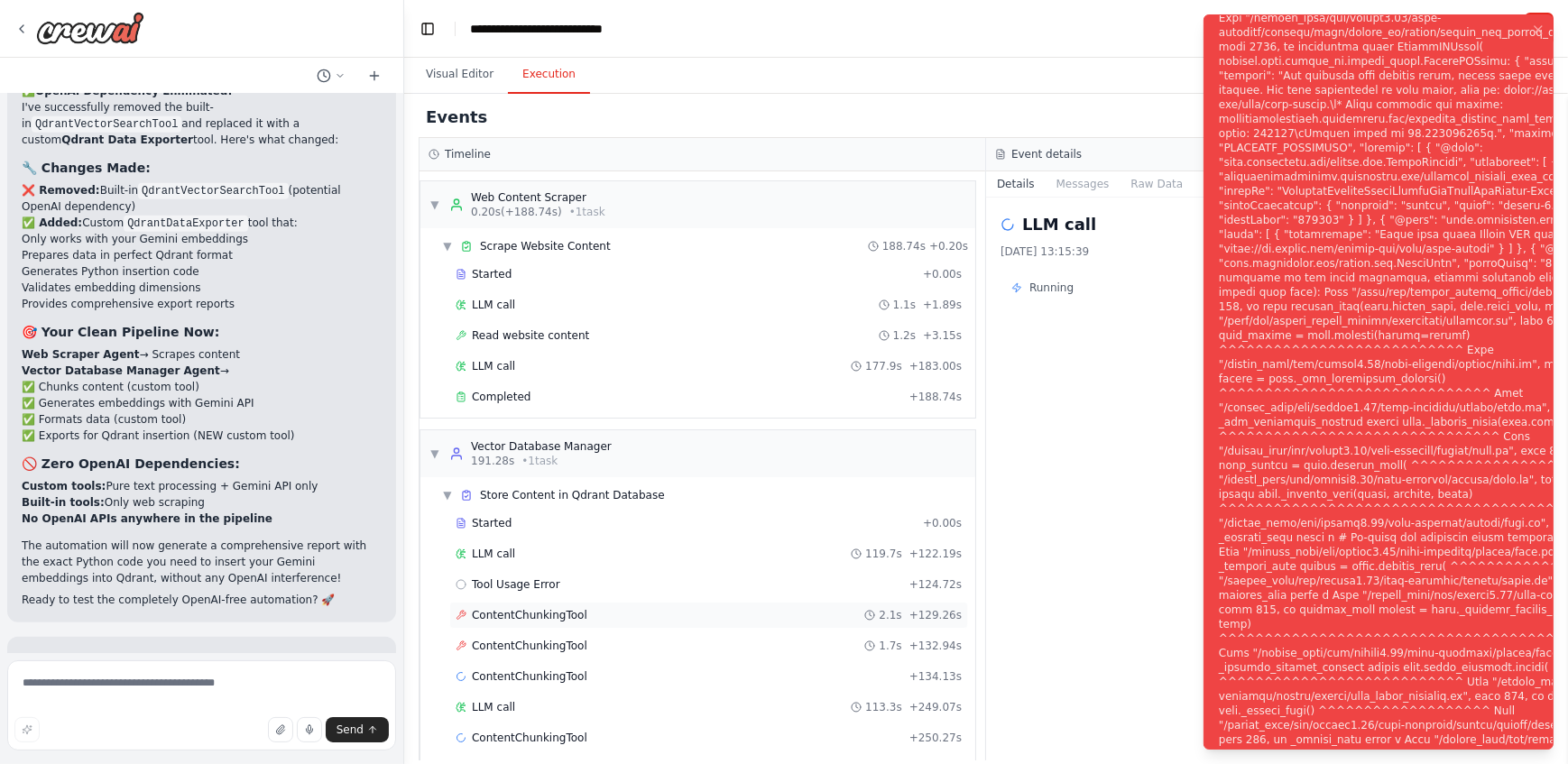
click at [602, 614] on div "ContentChunkingTool 2.1s + 129.26s" at bounding box center [708, 616] width 506 height 15
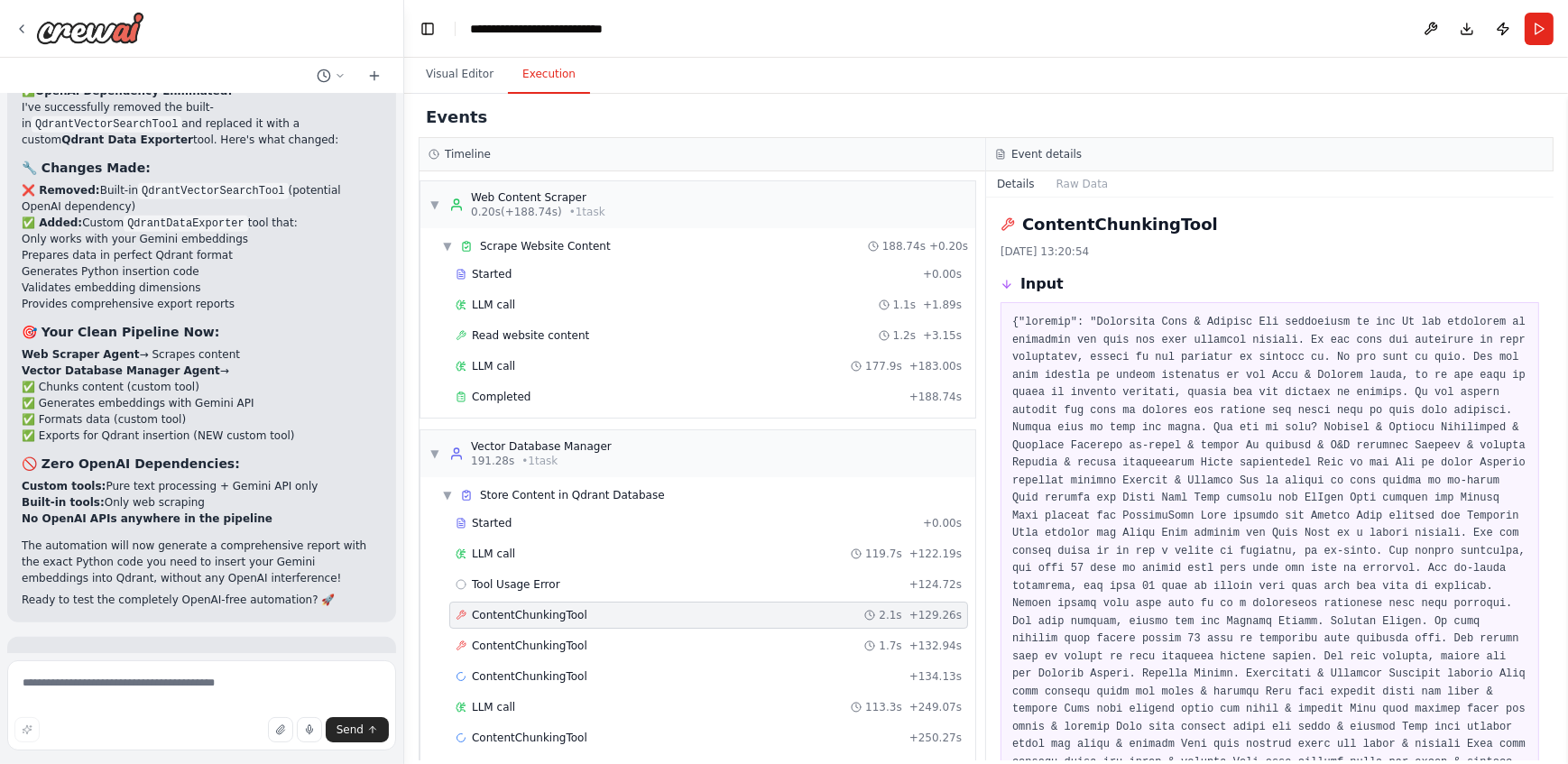
click at [494, 615] on span "ContentChunkingTool" at bounding box center [529, 616] width 115 height 15
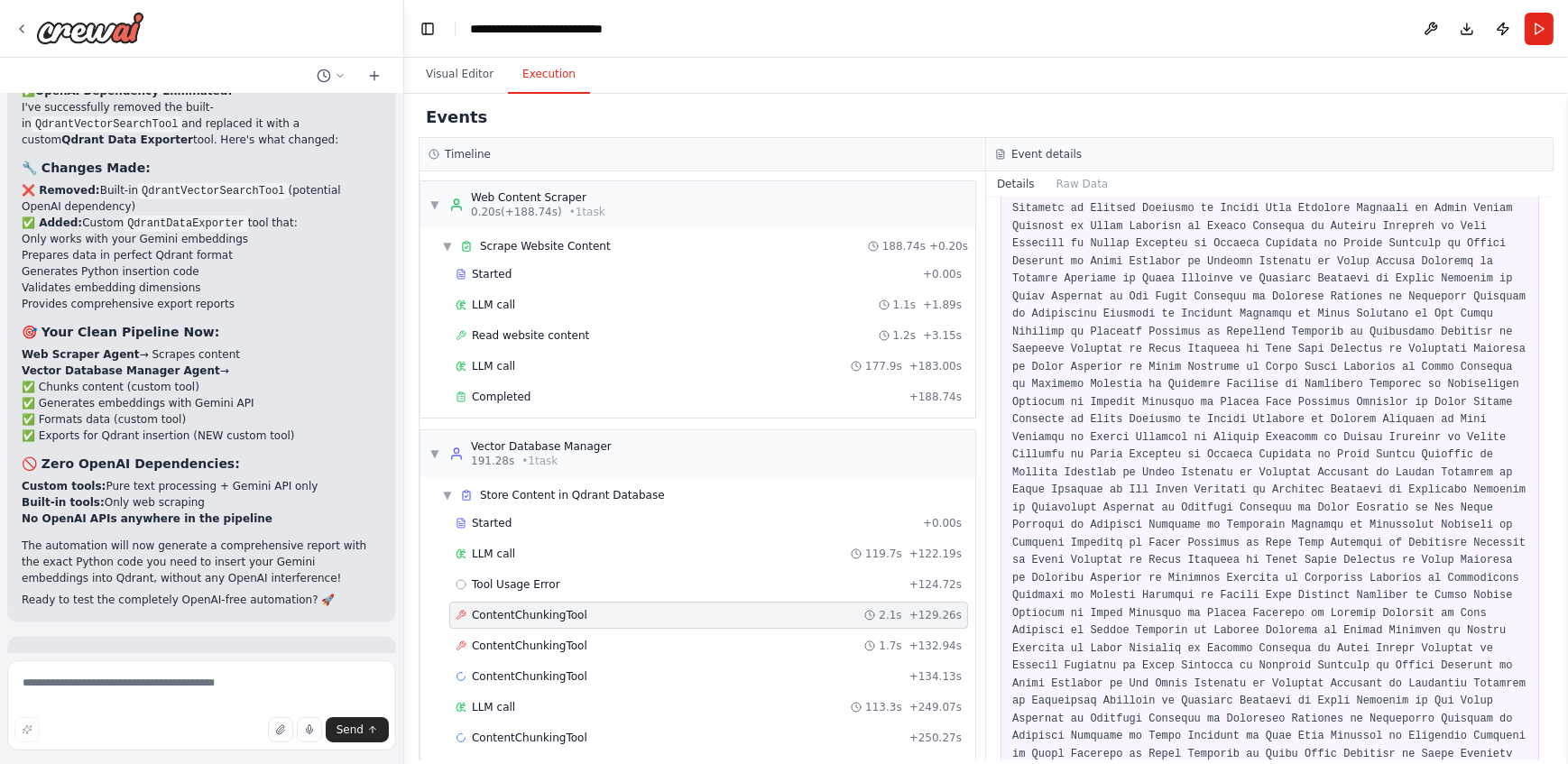
scroll to position [90108, 0]
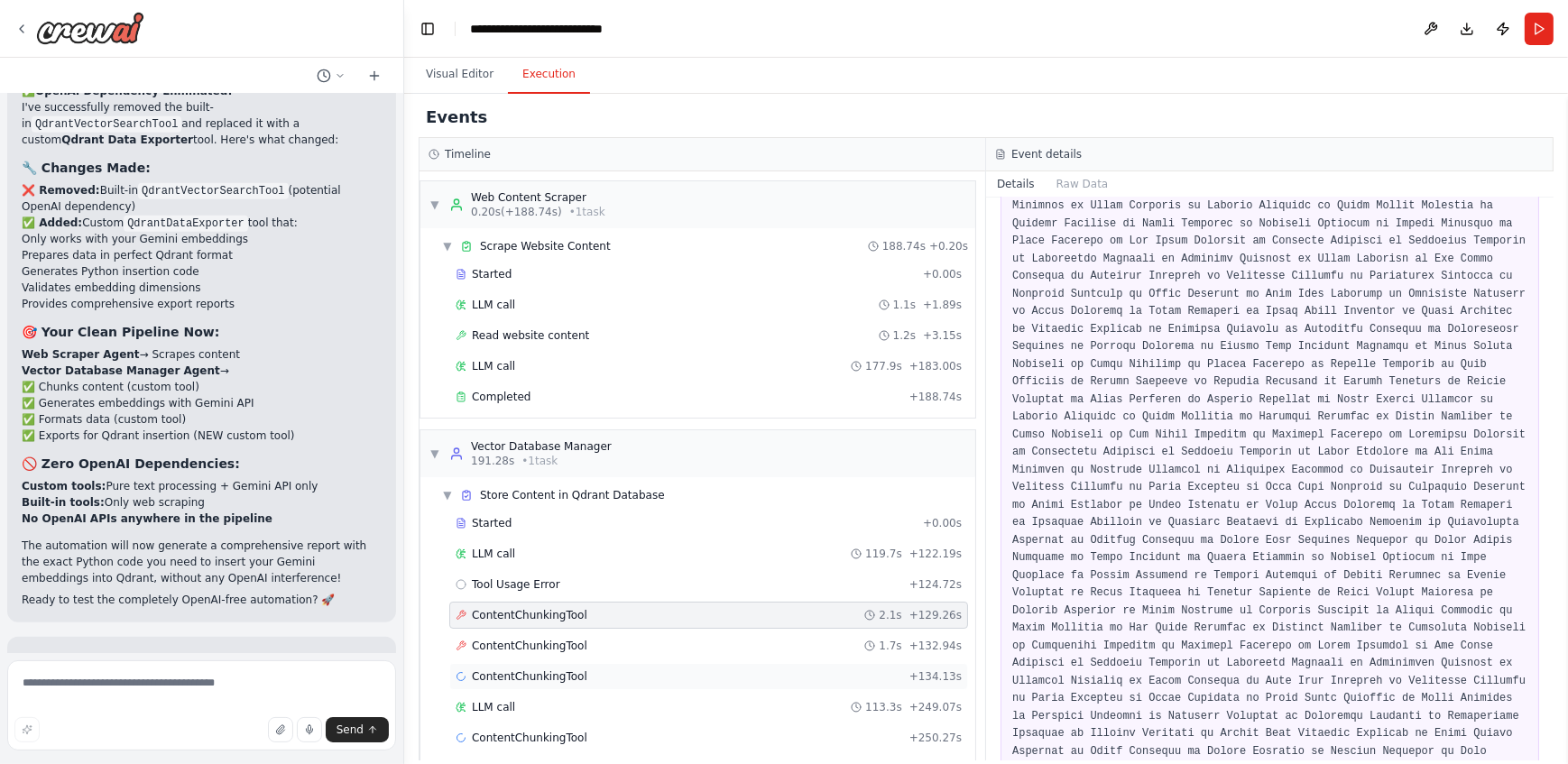
click at [715, 670] on div "ContentChunkingTool + 134.13s" at bounding box center [708, 677] width 506 height 15
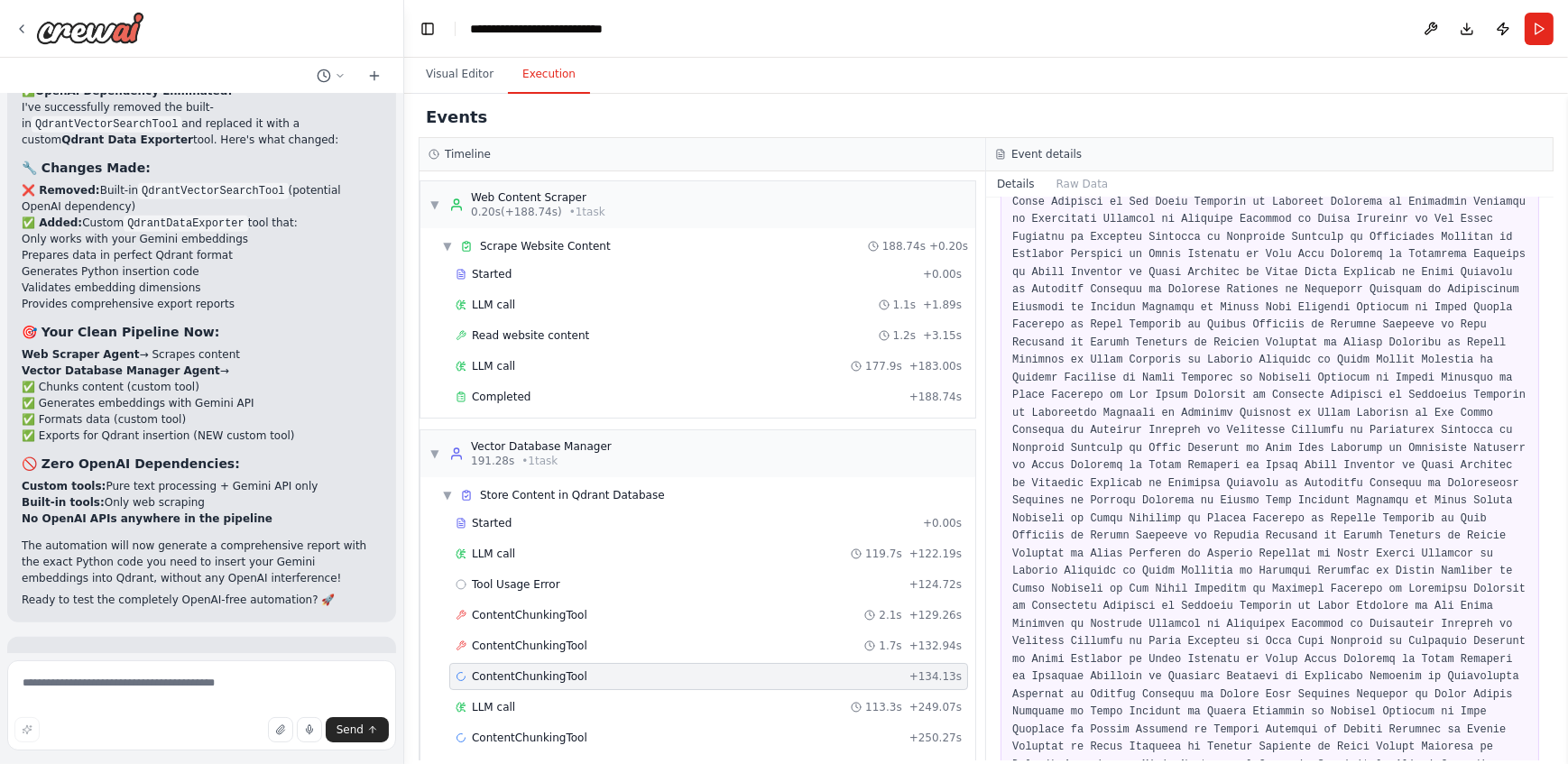
scroll to position [107, 0]
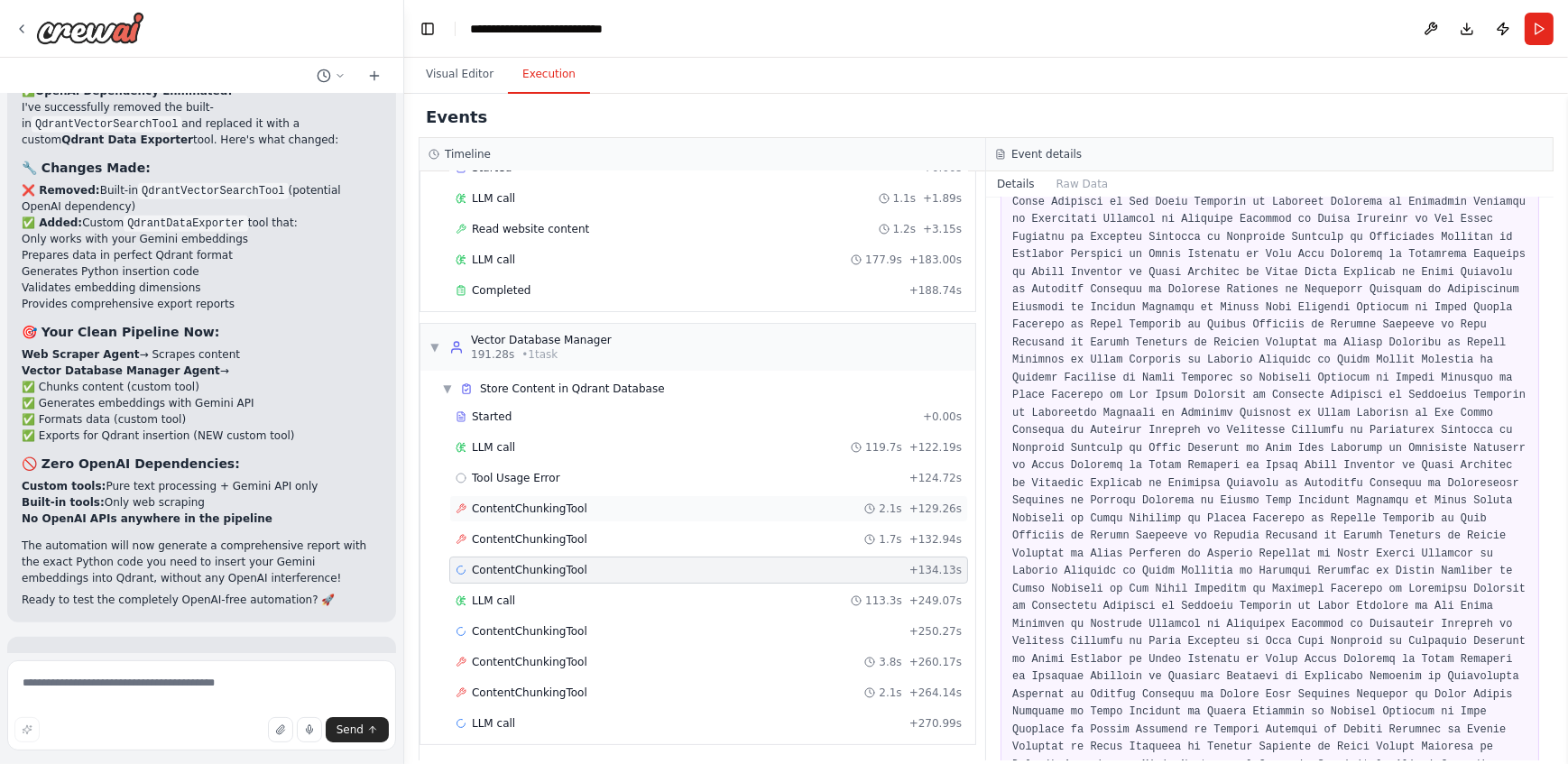
click at [502, 503] on span "ContentChunkingTool" at bounding box center [529, 509] width 115 height 15
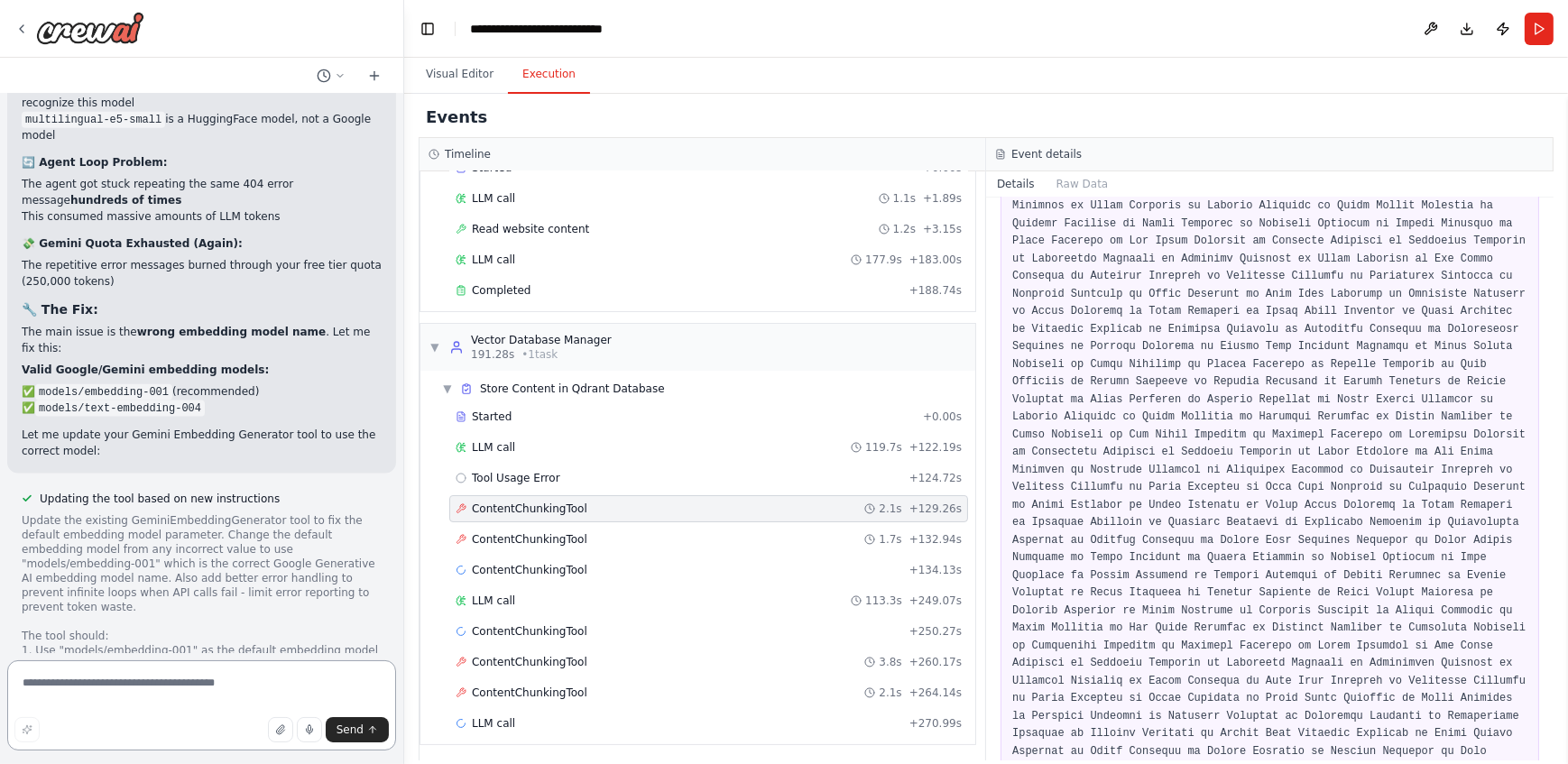
scroll to position [20416, 0]
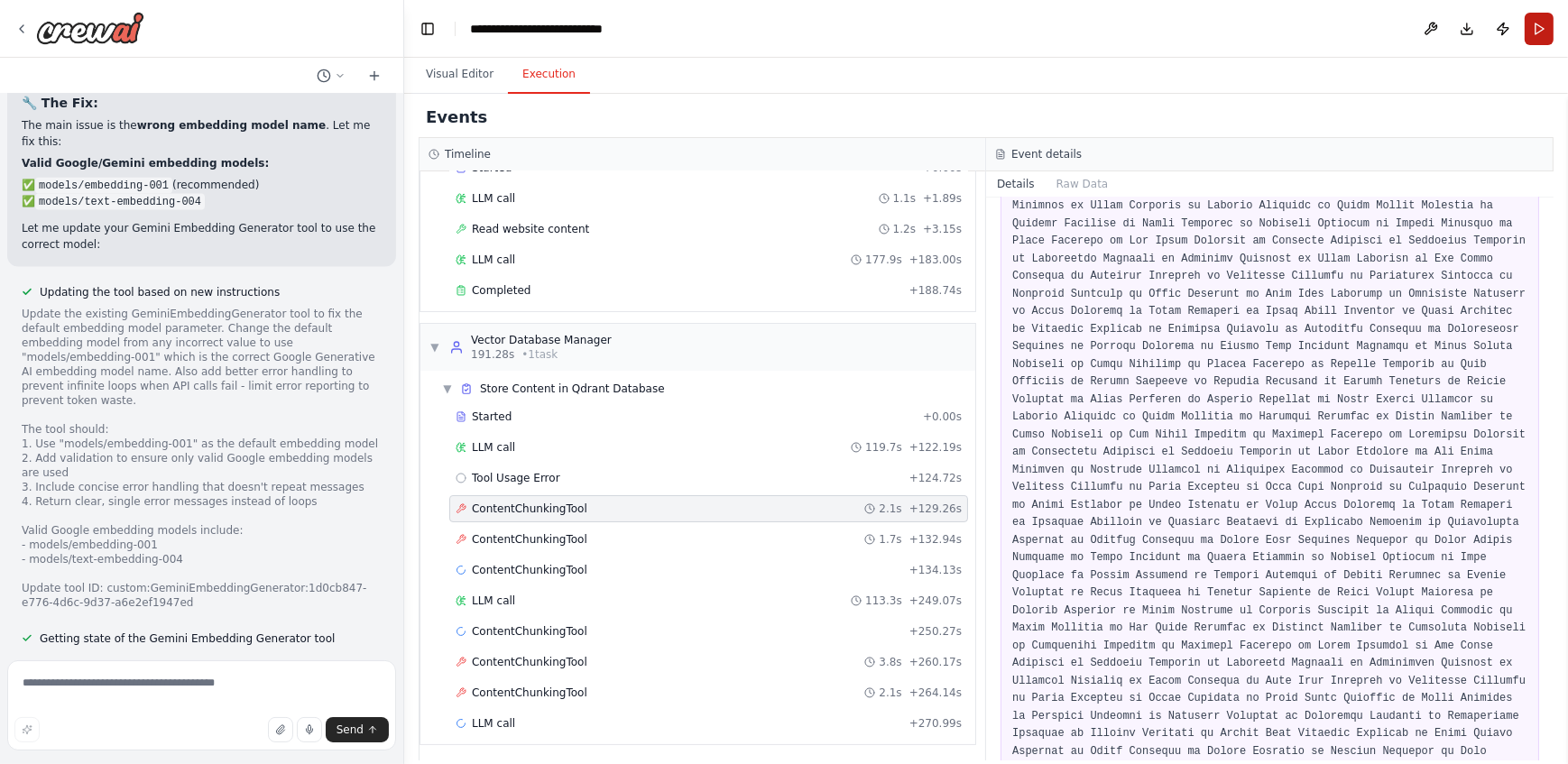
click at [1541, 36] on button "Run" at bounding box center [1539, 29] width 29 height 32
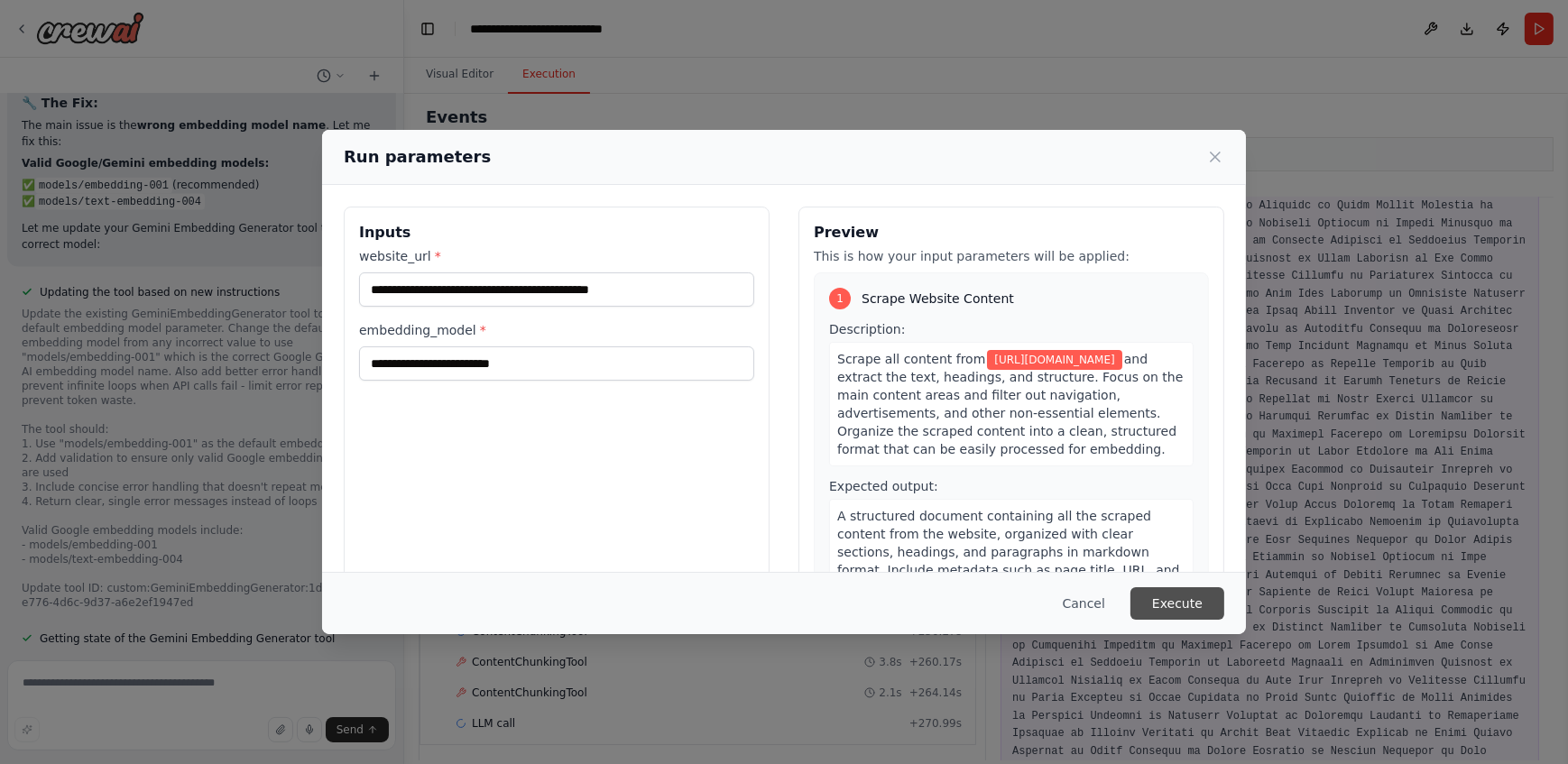
click at [1197, 615] on button "Execute" at bounding box center [1177, 603] width 94 height 32
